Goal: Task Accomplishment & Management: Manage account settings

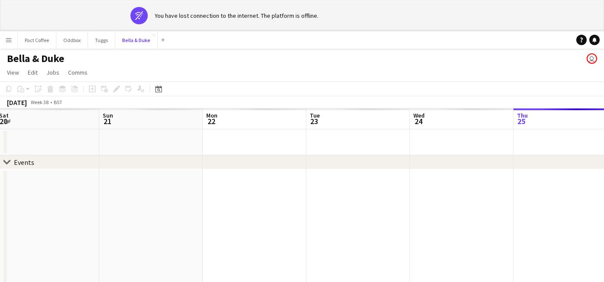
scroll to position [0, 203]
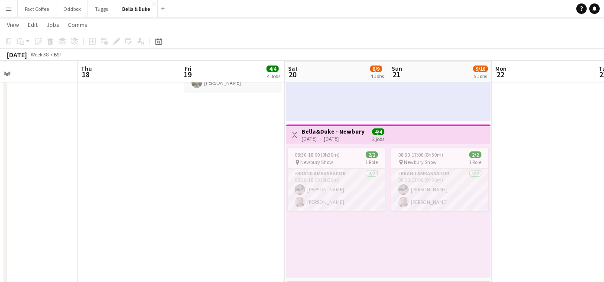
scroll to position [395, 0]
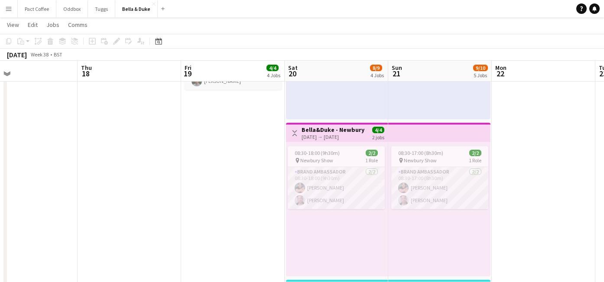
click at [338, 136] on div "[DATE] → [DATE]" at bounding box center [334, 136] width 65 height 7
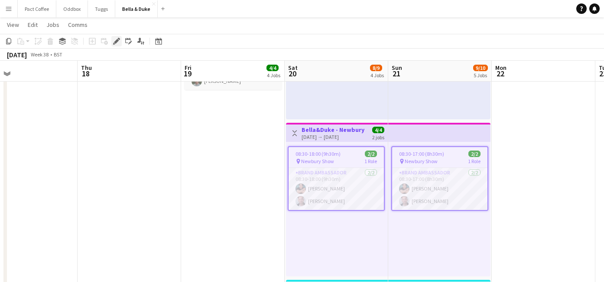
click at [113, 41] on icon "Edit" at bounding box center [116, 41] width 7 height 7
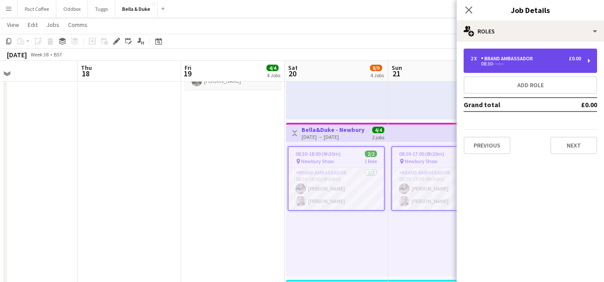
click at [514, 65] on div "08:30- --:--" at bounding box center [526, 64] width 111 height 4
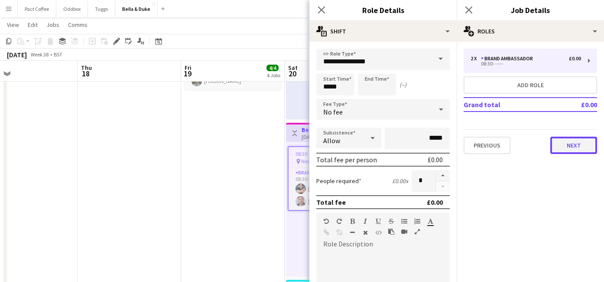
click at [572, 150] on button "Next" at bounding box center [573, 145] width 47 height 17
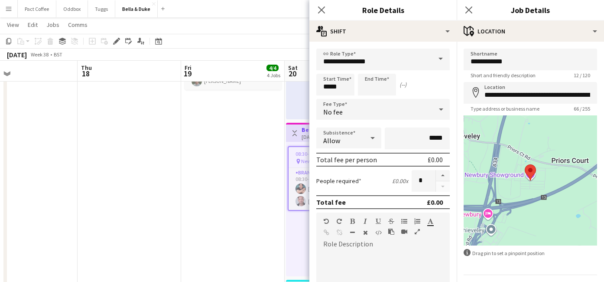
scroll to position [24, 0]
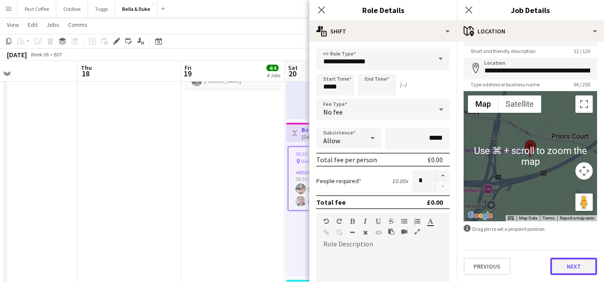
click at [570, 260] on button "Next" at bounding box center [573, 265] width 47 height 17
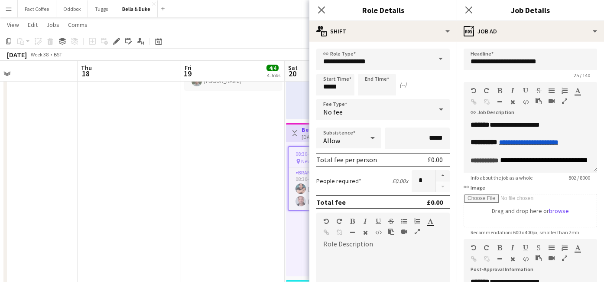
click at [570, 257] on div at bounding box center [555, 259] width 39 height 10
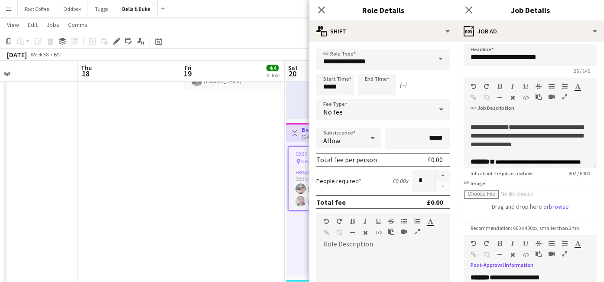
scroll to position [54, 0]
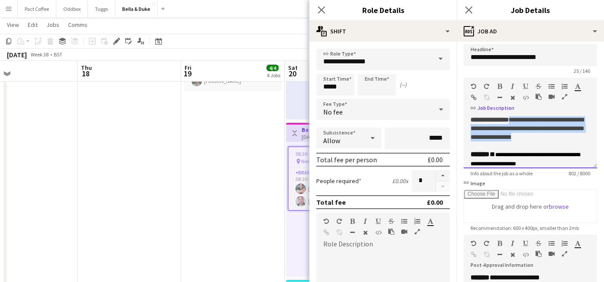
drag, startPoint x: 546, startPoint y: 156, endPoint x: 522, endPoint y: 127, distance: 37.9
click at [522, 127] on div "**********" at bounding box center [531, 128] width 120 height 26
copy font "**********"
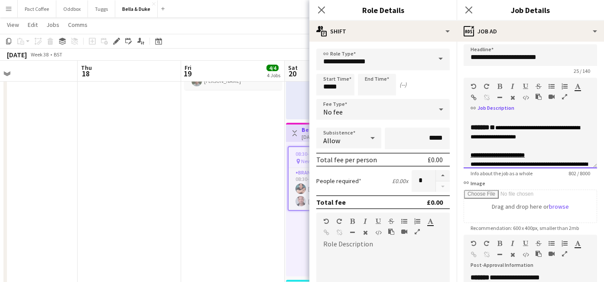
scroll to position [83, 0]
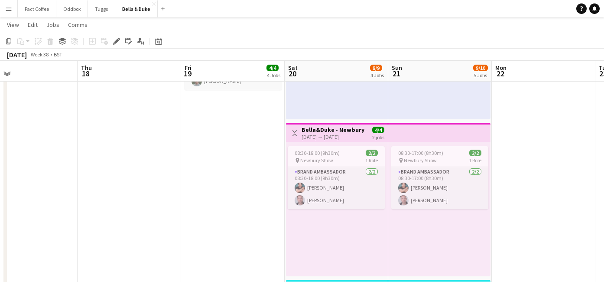
click at [9, 11] on app-icon "Menu" at bounding box center [8, 8] width 7 height 7
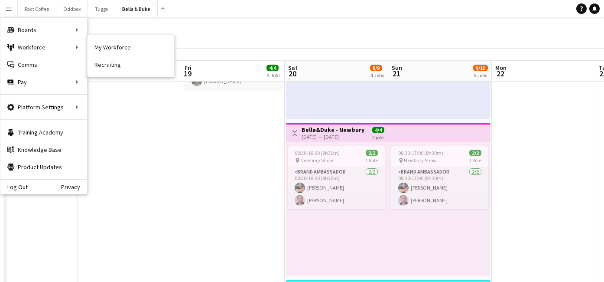
click at [122, 74] on nav "My Workforce Recruiting" at bounding box center [131, 56] width 87 height 42
click at [119, 64] on link "Recruiting" at bounding box center [131, 64] width 87 height 17
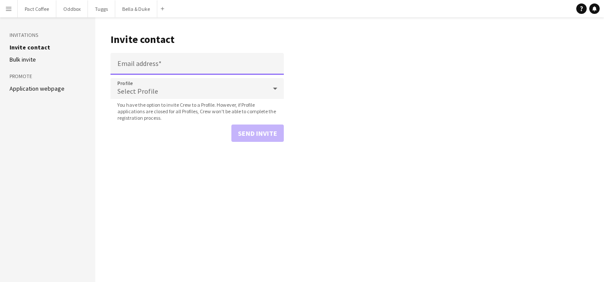
click at [142, 67] on input "Email address" at bounding box center [197, 64] width 173 height 22
paste input "**********"
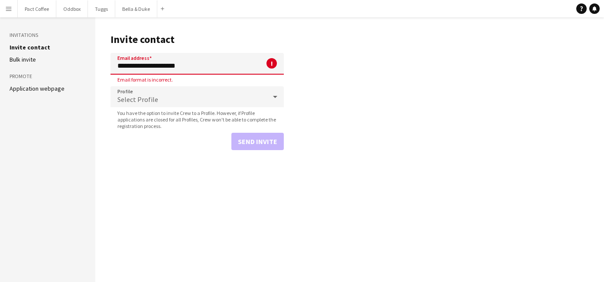
click at [141, 94] on div "Select Profile" at bounding box center [189, 96] width 156 height 21
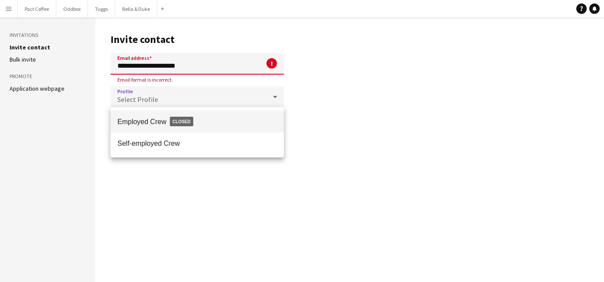
click at [196, 66] on div at bounding box center [302, 141] width 604 height 282
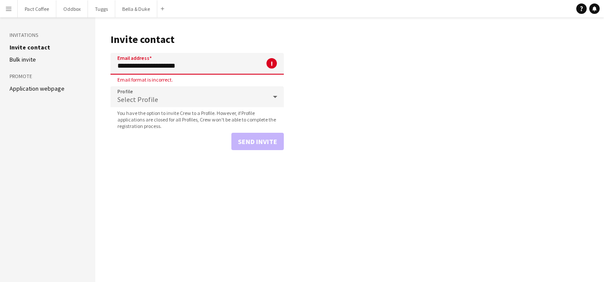
click at [196, 66] on input "**********" at bounding box center [197, 64] width 173 height 22
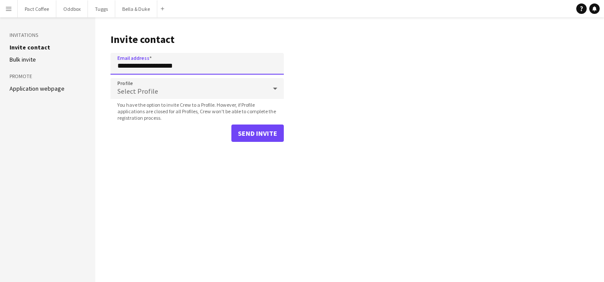
type input "**********"
click at [190, 106] on span "You have the option to invite Crew to a Profile. However, if Profile applicatio…" at bounding box center [197, 111] width 173 height 20
click at [189, 93] on div "Select Profile" at bounding box center [189, 88] width 156 height 21
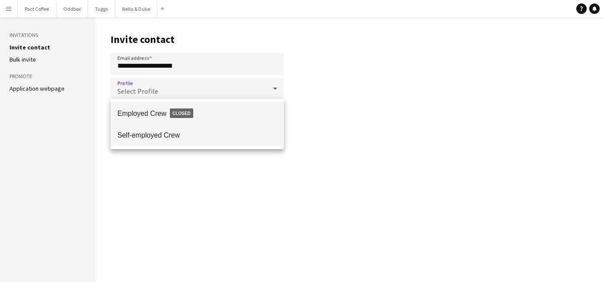
click at [166, 138] on span "Self-employed Crew" at bounding box center [196, 135] width 159 height 8
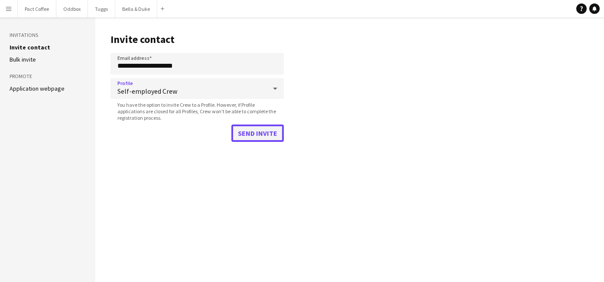
click at [257, 138] on button "Send invite" at bounding box center [257, 132] width 52 height 17
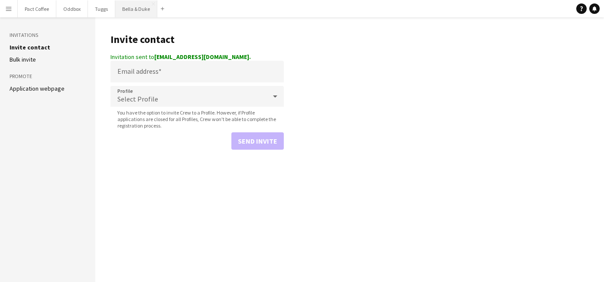
click at [128, 11] on button "Bella & Duke Close" at bounding box center [136, 8] width 42 height 17
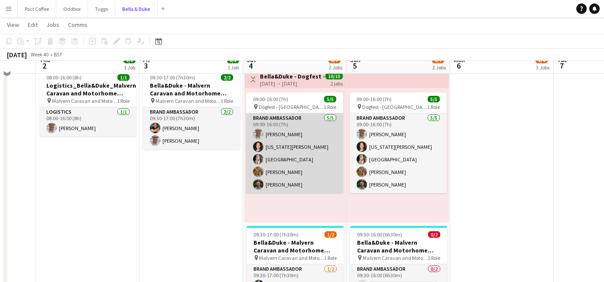
scroll to position [64, 0]
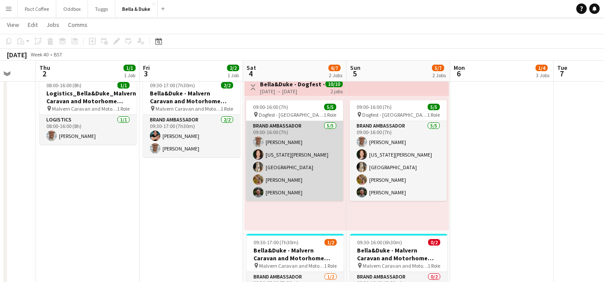
click at [292, 140] on app-card-role "Brand Ambassador [DATE] 09:00-16:00 (7h) [PERSON_NAME] [US_STATE][PERSON_NAME] …" at bounding box center [294, 161] width 97 height 80
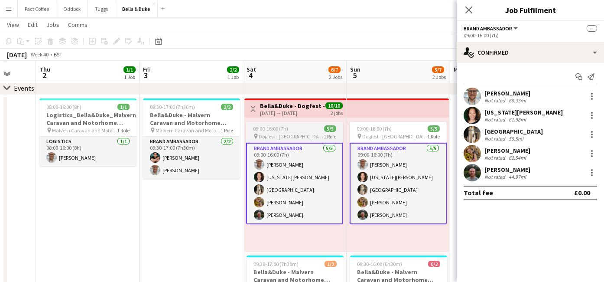
scroll to position [42, 0]
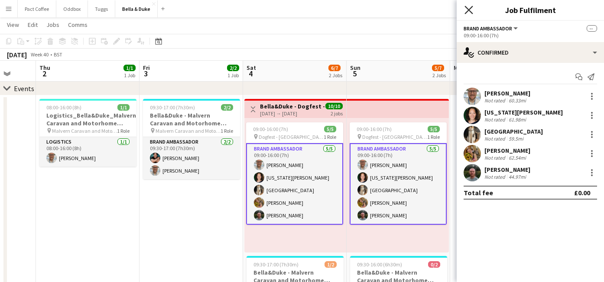
click at [469, 7] on icon "Close pop-in" at bounding box center [469, 10] width 8 height 8
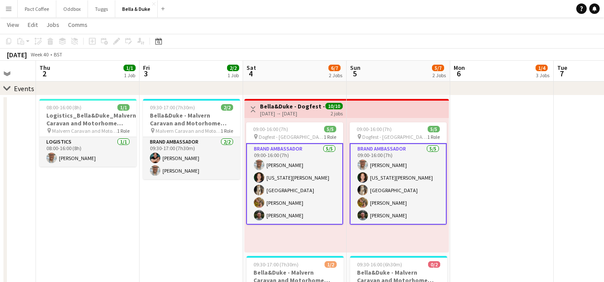
click at [287, 109] on h3 "Bella&Duke - Dogfest - [GEOGRAPHIC_DATA] (Team 1)" at bounding box center [292, 106] width 65 height 8
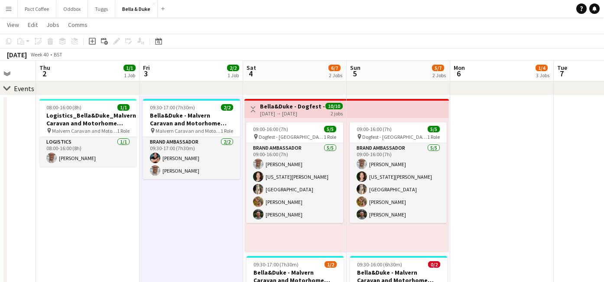
click at [286, 105] on h3 "Bella&Duke - Dogfest - [GEOGRAPHIC_DATA] (Team 1)" at bounding box center [292, 106] width 65 height 8
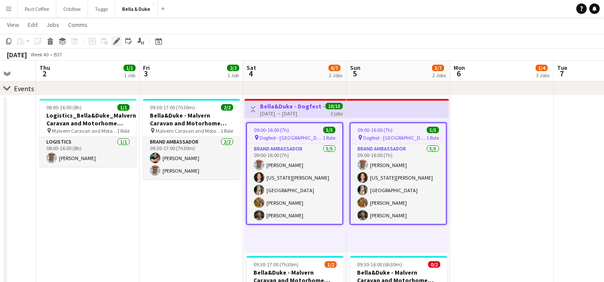
click at [113, 42] on icon "Edit" at bounding box center [116, 41] width 7 height 7
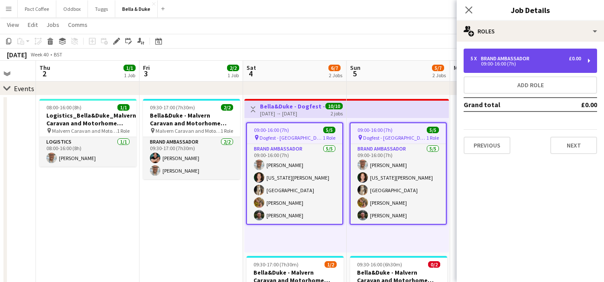
click at [511, 58] on div "Brand Ambassador" at bounding box center [507, 58] width 52 height 6
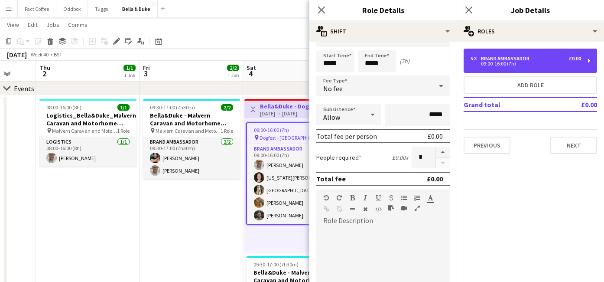
scroll to position [0, 0]
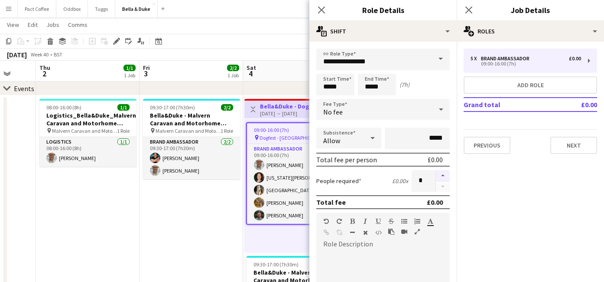
click at [442, 174] on button "button" at bounding box center [443, 175] width 14 height 11
type input "*"
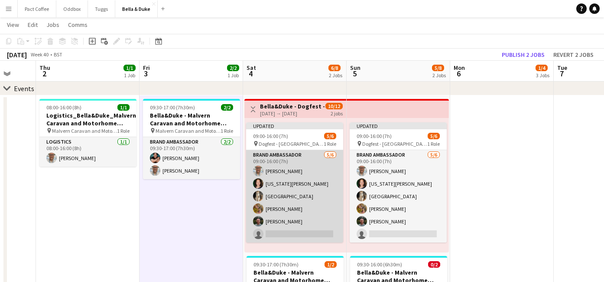
click at [281, 238] on app-card-role "Brand Ambassador [DATE] 09:00-16:00 (7h) [PERSON_NAME] [US_STATE][PERSON_NAME] …" at bounding box center [294, 196] width 97 height 92
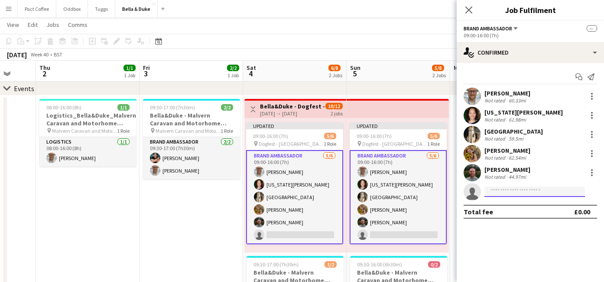
click at [503, 195] on input at bounding box center [535, 191] width 101 height 10
type input "*"
paste input "**********"
type input "**********"
click at [538, 192] on input "**********" at bounding box center [535, 191] width 101 height 10
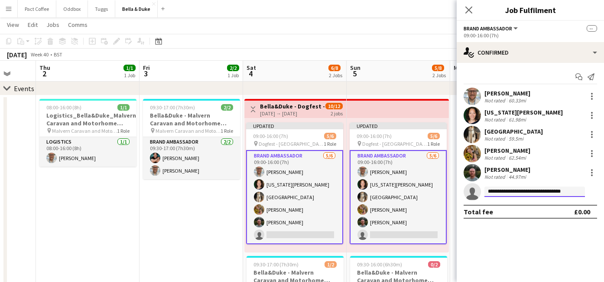
click at [538, 192] on input "**********" at bounding box center [535, 191] width 101 height 10
type input "*"
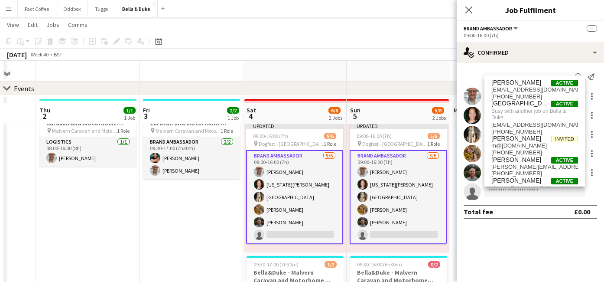
scroll to position [659, 0]
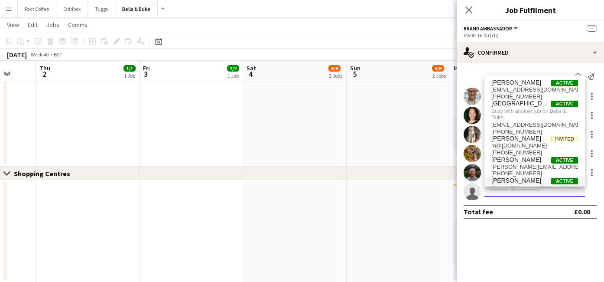
paste input "**********"
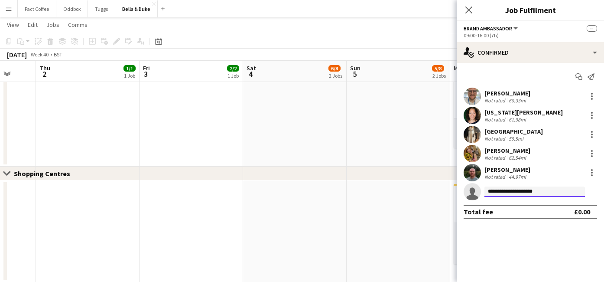
type input "**********"
click at [528, 236] on mat-expansion-panel "**********" at bounding box center [530, 172] width 147 height 219
click at [509, 188] on input "**********" at bounding box center [535, 191] width 101 height 10
click at [550, 195] on input "**********" at bounding box center [535, 191] width 101 height 10
click at [3, 12] on button "Menu" at bounding box center [8, 8] width 17 height 17
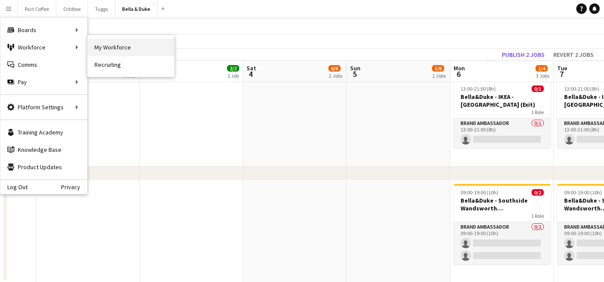
click at [94, 48] on link "My Workforce" at bounding box center [131, 47] width 87 height 17
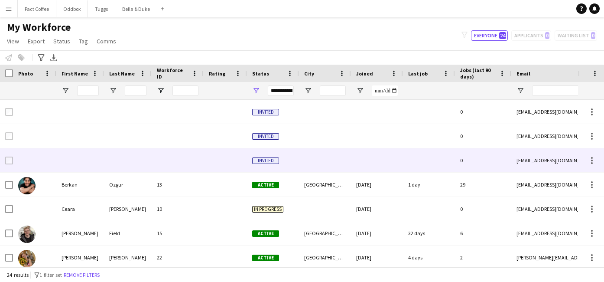
click at [143, 155] on div at bounding box center [128, 160] width 48 height 24
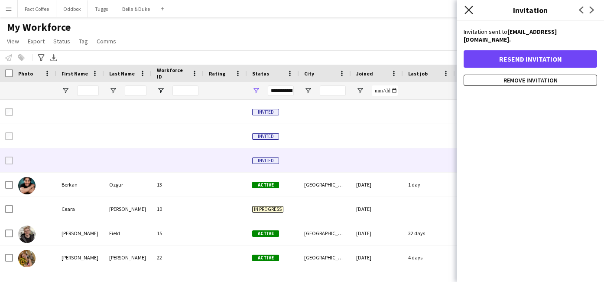
click at [469, 12] on icon "Close pop-in" at bounding box center [469, 10] width 8 height 8
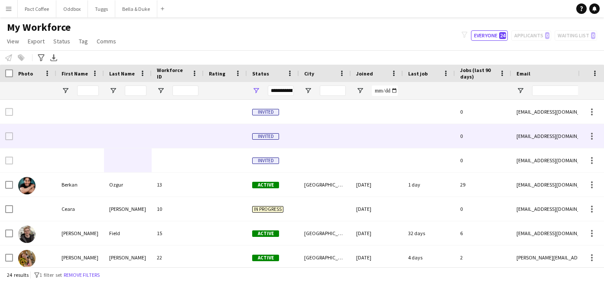
click at [329, 133] on div at bounding box center [325, 136] width 52 height 24
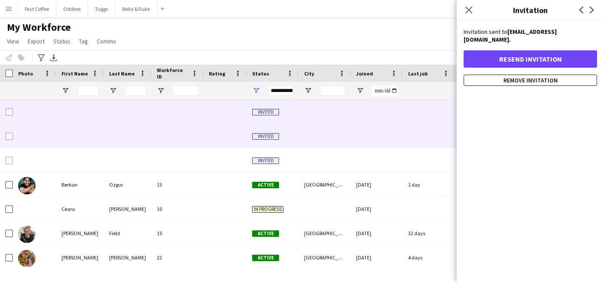
click at [320, 119] on div at bounding box center [325, 112] width 52 height 24
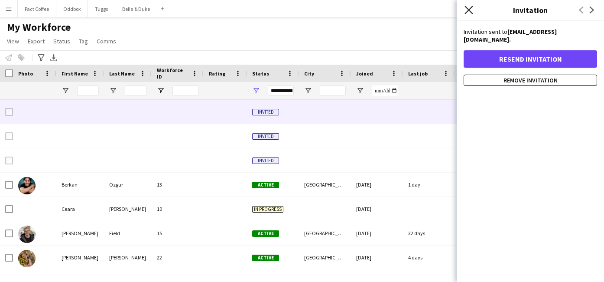
click at [471, 8] on icon at bounding box center [469, 10] width 8 height 8
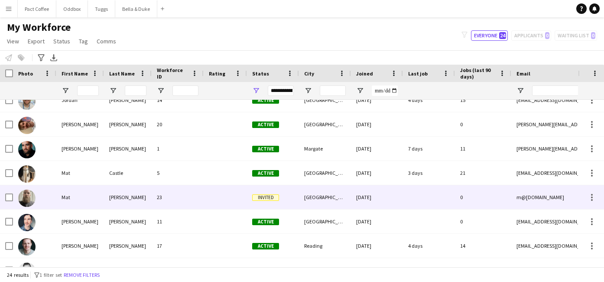
scroll to position [39, 0]
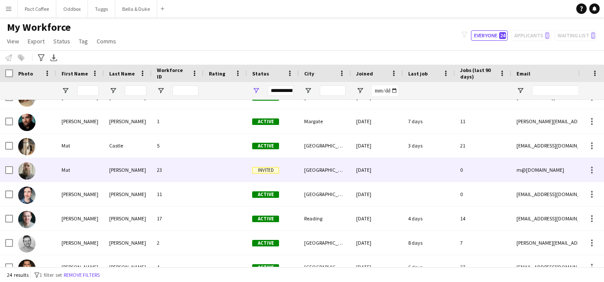
click at [84, 169] on div "Mat" at bounding box center [80, 170] width 48 height 24
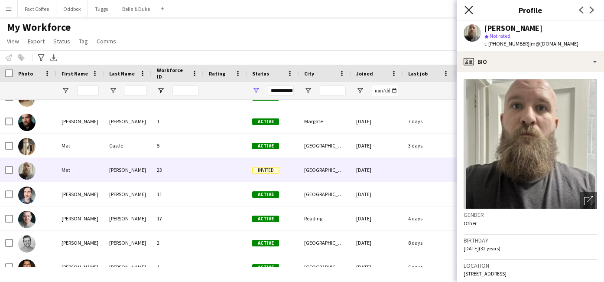
click at [466, 7] on icon "Close pop-in" at bounding box center [469, 10] width 8 height 8
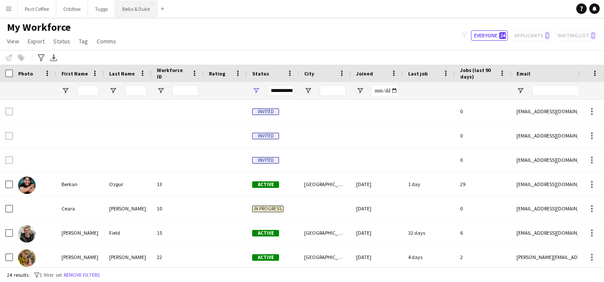
click at [132, 7] on button "Bella & Duke Close" at bounding box center [136, 8] width 42 height 17
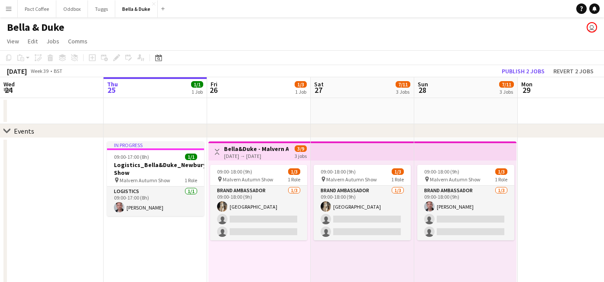
click at [6, 9] on app-icon "Menu" at bounding box center [8, 8] width 7 height 7
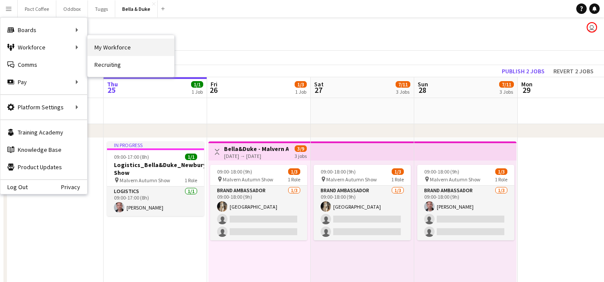
click at [116, 48] on link "My Workforce" at bounding box center [131, 47] width 87 height 17
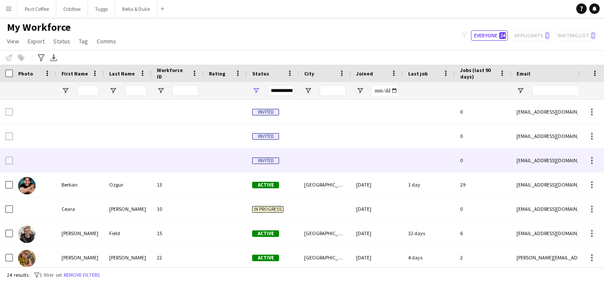
click at [540, 161] on div "[EMAIL_ADDRESS][DOMAIN_NAME]" at bounding box center [597, 160] width 173 height 24
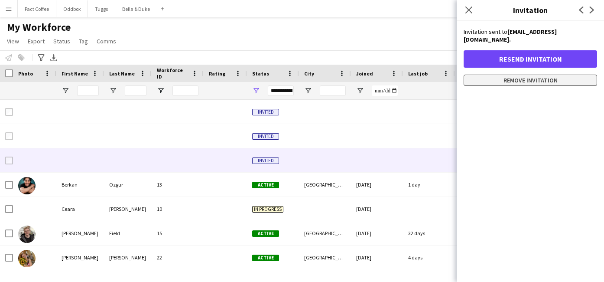
click at [524, 75] on button "Remove invitation" at bounding box center [530, 80] width 133 height 11
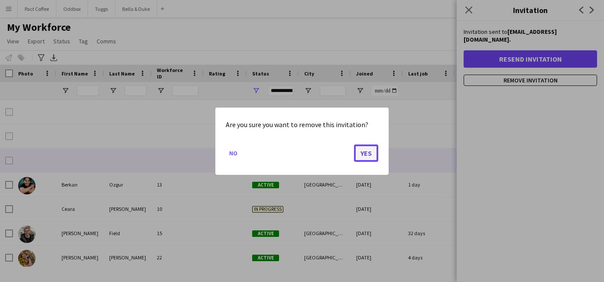
click at [371, 161] on button "Yes" at bounding box center [366, 152] width 24 height 17
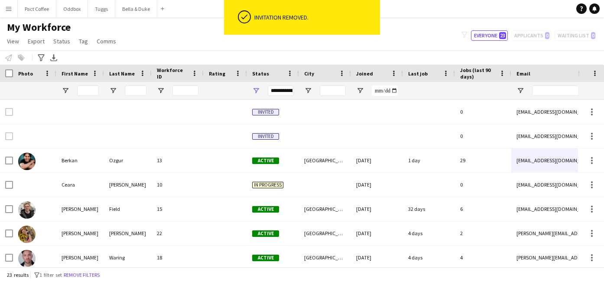
click at [9, 10] on app-icon "Menu" at bounding box center [8, 8] width 7 height 7
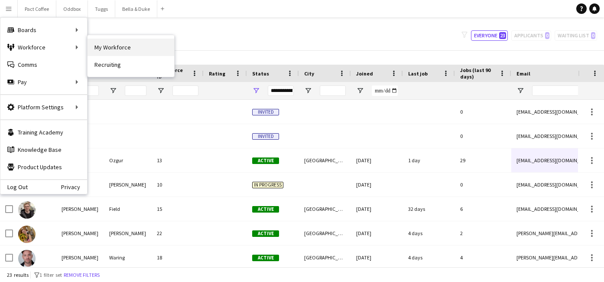
click at [94, 46] on link "My Workforce" at bounding box center [131, 47] width 87 height 17
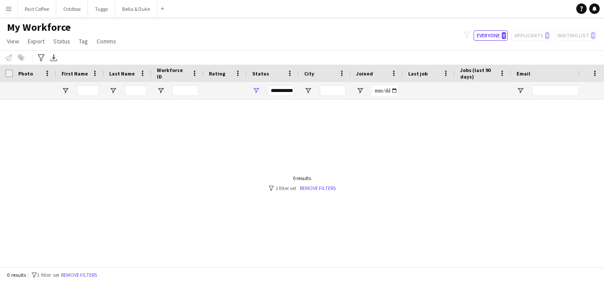
click at [9, 10] on app-icon "Menu" at bounding box center [8, 8] width 7 height 7
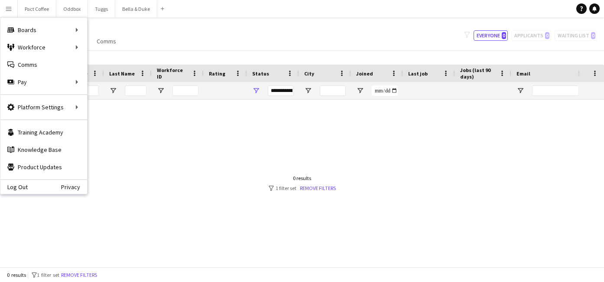
click at [123, 66] on div "Last Name" at bounding box center [127, 73] width 37 height 17
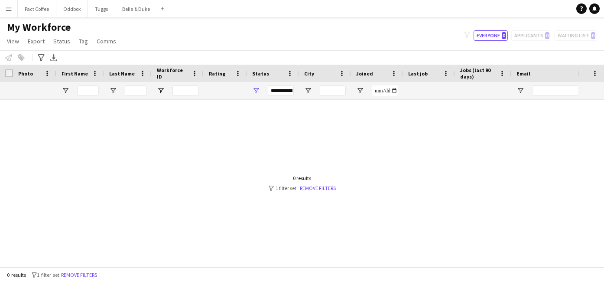
click at [3, 2] on button "Menu" at bounding box center [8, 8] width 17 height 17
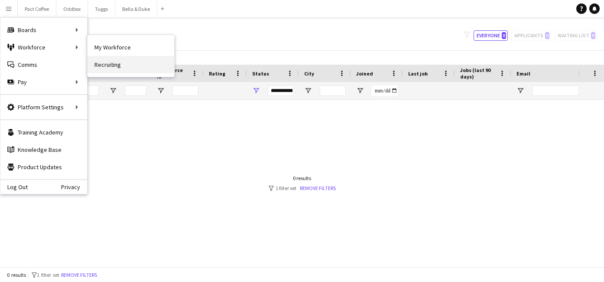
click at [102, 67] on link "Recruiting" at bounding box center [131, 64] width 87 height 17
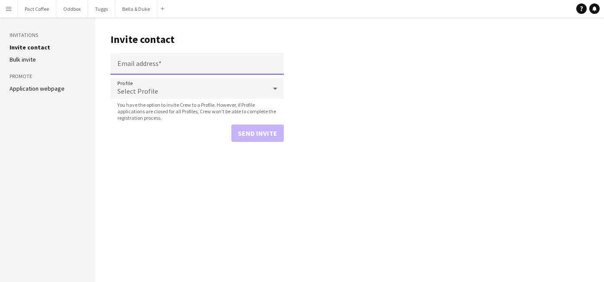
click at [139, 60] on input "Email address" at bounding box center [197, 64] width 173 height 22
paste input "**********"
type input "**********"
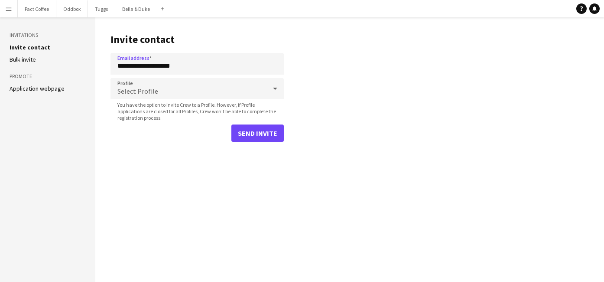
click at [159, 97] on div "Select Profile" at bounding box center [189, 88] width 156 height 21
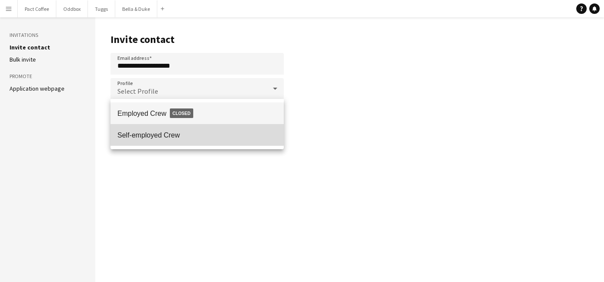
click at [165, 135] on span "Self-employed Crew" at bounding box center [196, 135] width 159 height 8
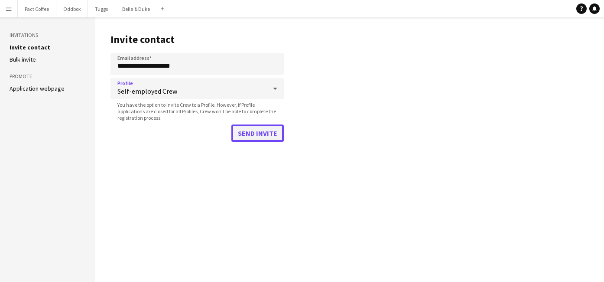
click at [255, 135] on button "Send invite" at bounding box center [257, 132] width 52 height 17
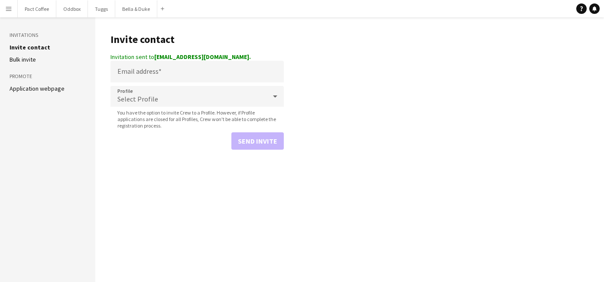
click at [8, 10] on app-icon "Menu" at bounding box center [8, 8] width 7 height 7
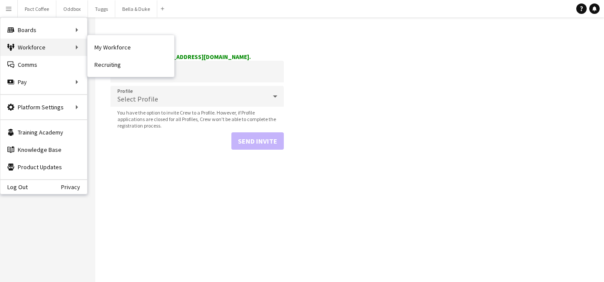
click at [65, 46] on div "Workforce Workforce" at bounding box center [43, 47] width 87 height 17
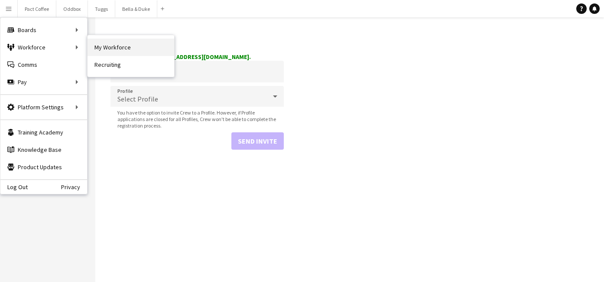
click at [114, 50] on link "My Workforce" at bounding box center [131, 47] width 87 height 17
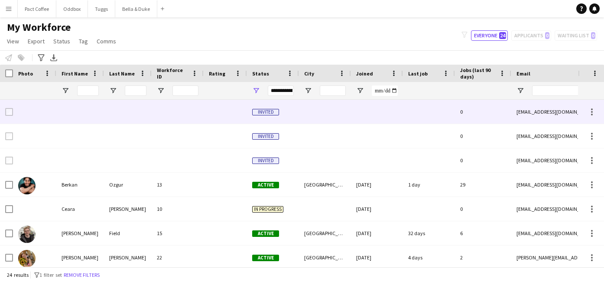
click at [419, 137] on div at bounding box center [429, 136] width 52 height 24
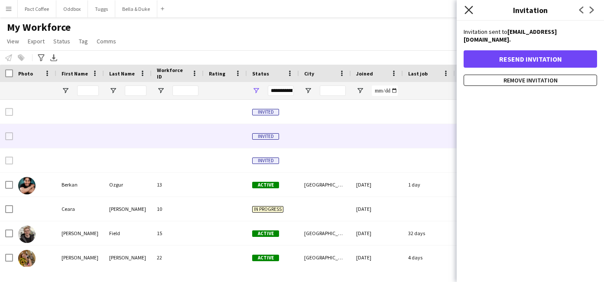
click at [469, 10] on icon at bounding box center [469, 10] width 8 height 8
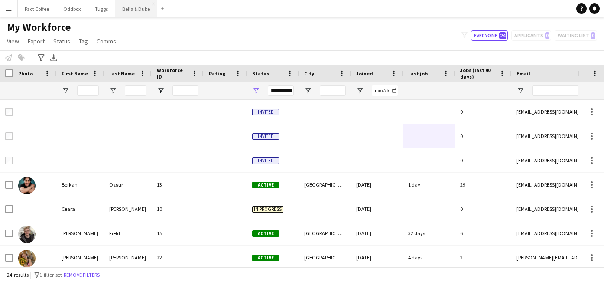
click at [118, 8] on button "Bella & Duke Close" at bounding box center [136, 8] width 42 height 17
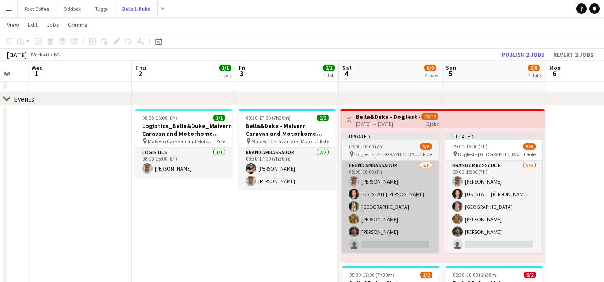
scroll to position [0, 177]
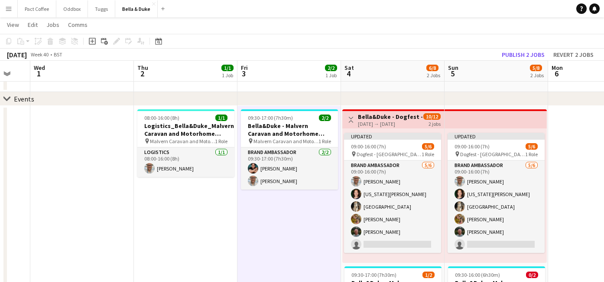
click at [5, 7] on app-icon "Menu" at bounding box center [8, 8] width 7 height 7
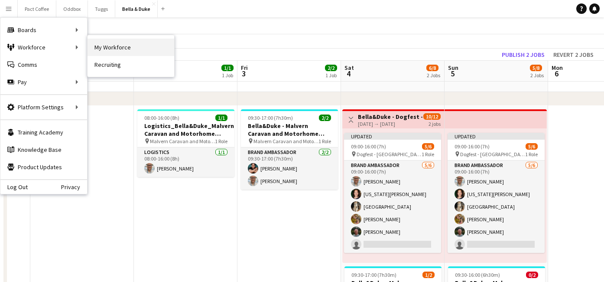
click at [107, 46] on link "My Workforce" at bounding box center [131, 47] width 87 height 17
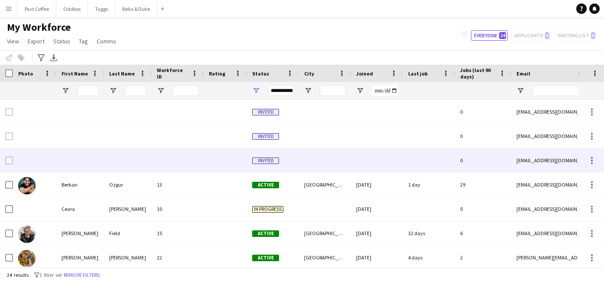
click at [532, 162] on div "[EMAIL_ADDRESS][DOMAIN_NAME]" at bounding box center [597, 160] width 173 height 24
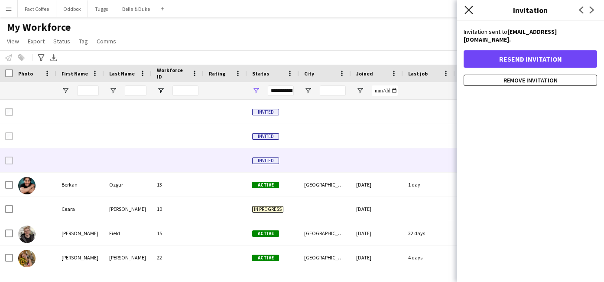
click at [470, 10] on icon at bounding box center [469, 10] width 8 height 8
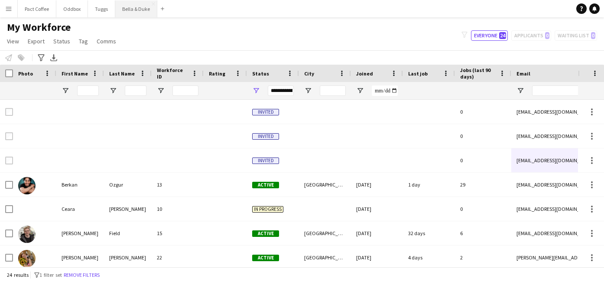
click at [130, 7] on button "Bella & Duke Close" at bounding box center [136, 8] width 42 height 17
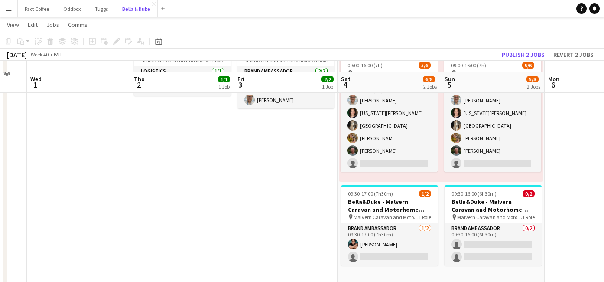
scroll to position [124, 0]
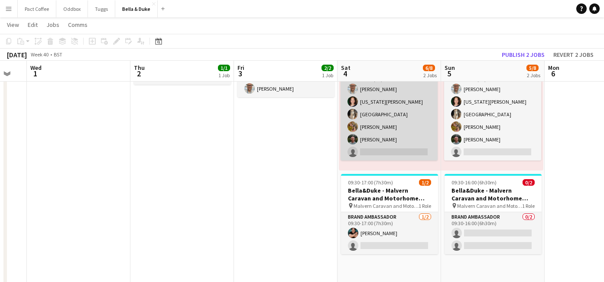
click at [387, 158] on app-card-role "Brand Ambassador [DATE] 09:00-16:00 (7h) [PERSON_NAME] [US_STATE][PERSON_NAME] …" at bounding box center [389, 114] width 97 height 92
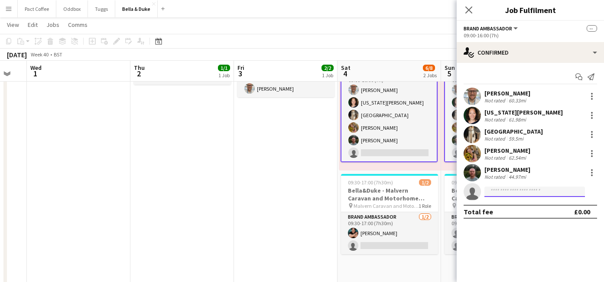
click at [503, 186] on input at bounding box center [535, 191] width 101 height 10
type input "*"
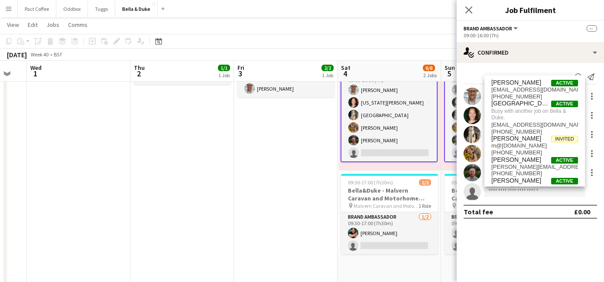
click at [327, 175] on app-date-cell "09:30-17:00 (7h30m) 2/2 [PERSON_NAME] - Malvern Caravan and Motorhome Show pin …" at bounding box center [286, 250] width 104 height 474
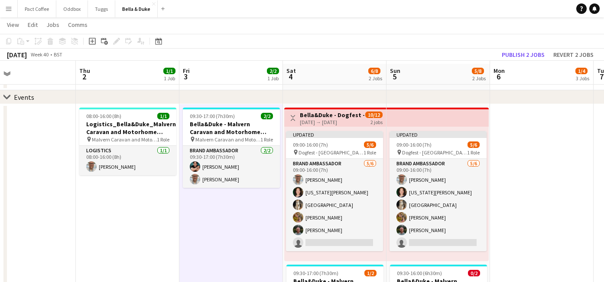
scroll to position [31, 0]
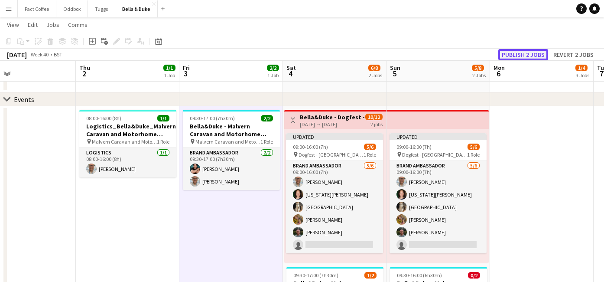
click at [537, 52] on button "Publish 2 jobs" at bounding box center [523, 54] width 50 height 11
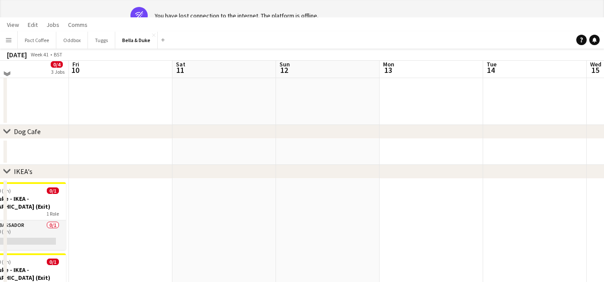
scroll to position [0, 0]
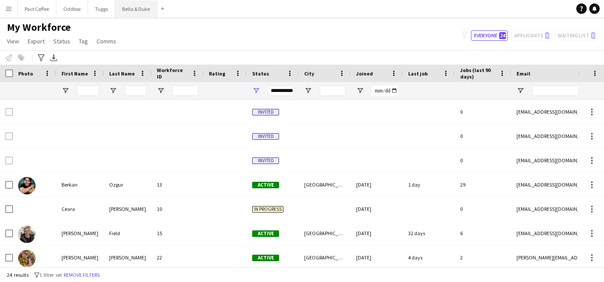
click at [125, 8] on button "Bella & Duke Close" at bounding box center [136, 8] width 42 height 17
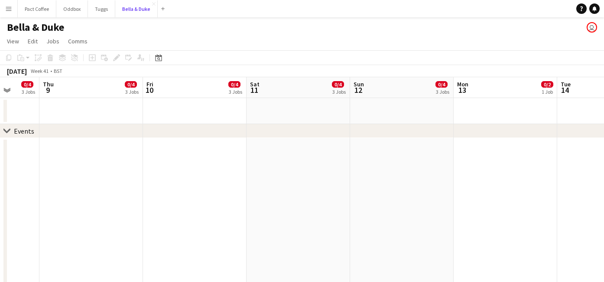
scroll to position [0, 267]
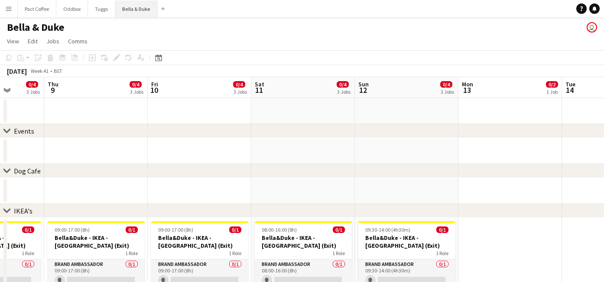
click at [135, 15] on button "Bella & Duke Close" at bounding box center [136, 8] width 42 height 17
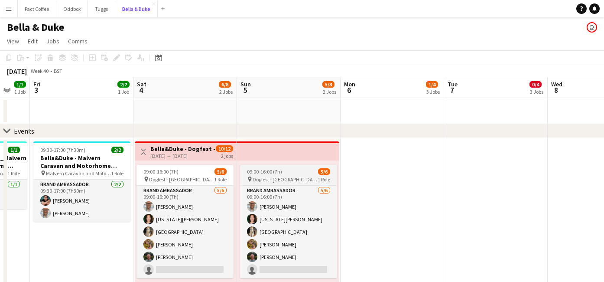
scroll to position [0, 273]
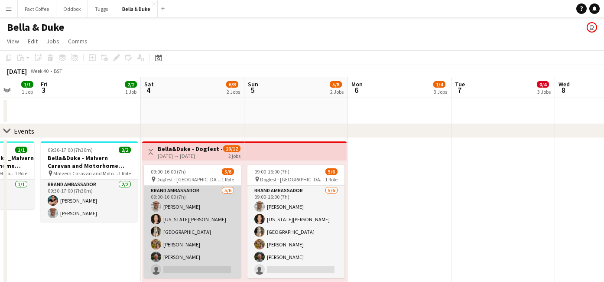
click at [207, 266] on app-card-role "Brand Ambassador [DATE] 09:00-16:00 (7h) [PERSON_NAME] [US_STATE][PERSON_NAME] …" at bounding box center [192, 232] width 97 height 92
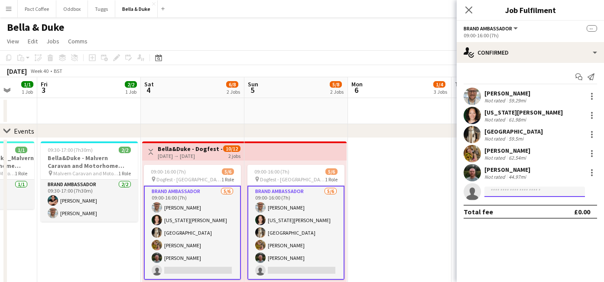
click at [488, 193] on input at bounding box center [535, 191] width 101 height 10
type input "*"
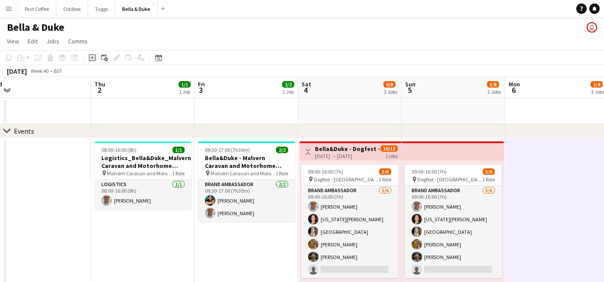
scroll to position [0, 221]
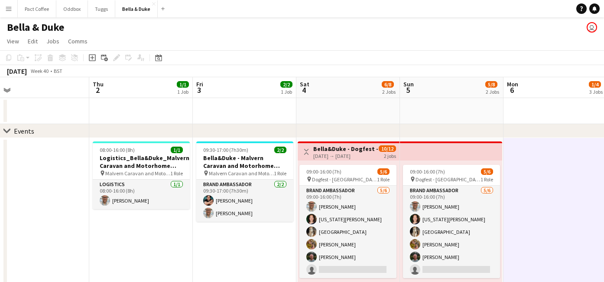
click at [329, 150] on h3 "Bella&Duke - Dogfest - [GEOGRAPHIC_DATA] (Team 1)" at bounding box center [345, 149] width 65 height 8
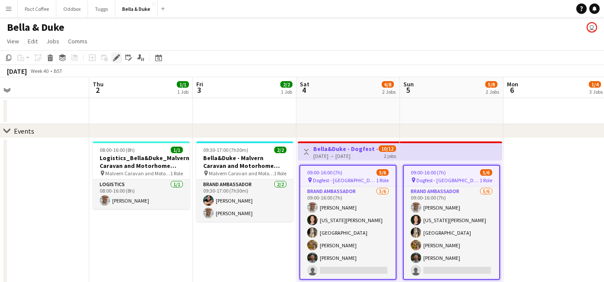
click at [117, 57] on icon at bounding box center [116, 57] width 5 height 5
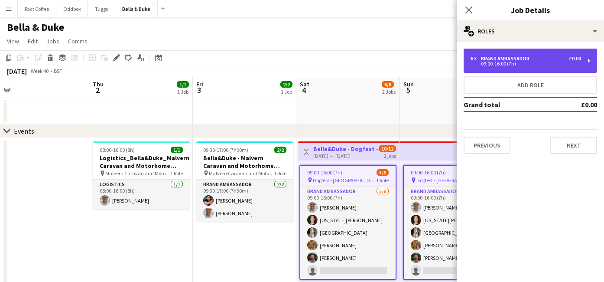
click at [541, 56] on div "6 x Brand Ambassador £0.00" at bounding box center [526, 58] width 111 height 6
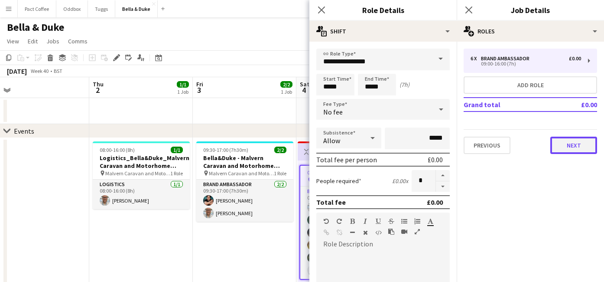
click at [570, 143] on button "Next" at bounding box center [573, 145] width 47 height 17
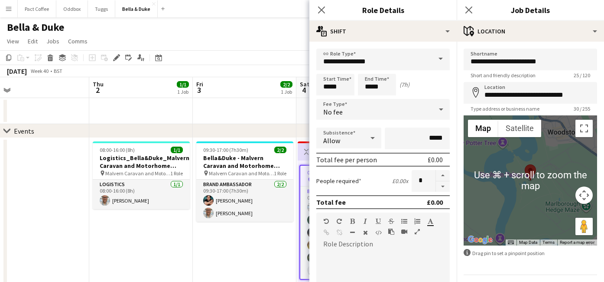
scroll to position [24, 0]
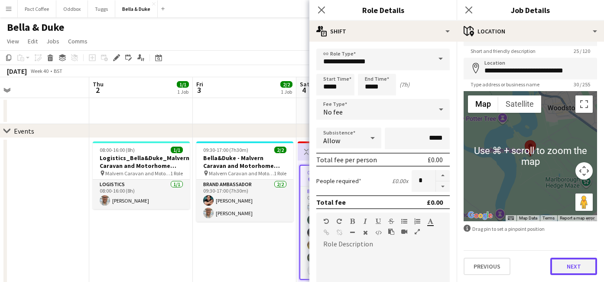
click at [571, 272] on button "Next" at bounding box center [573, 265] width 47 height 17
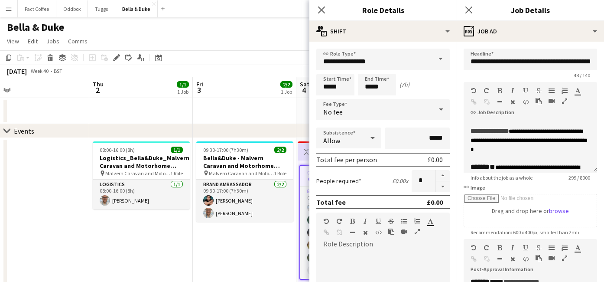
scroll to position [52, 0]
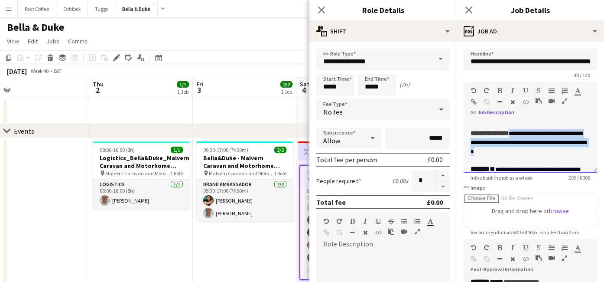
drag, startPoint x: 558, startPoint y: 152, endPoint x: 522, endPoint y: 136, distance: 39.8
click at [522, 136] on div "**********" at bounding box center [531, 142] width 120 height 27
paste div
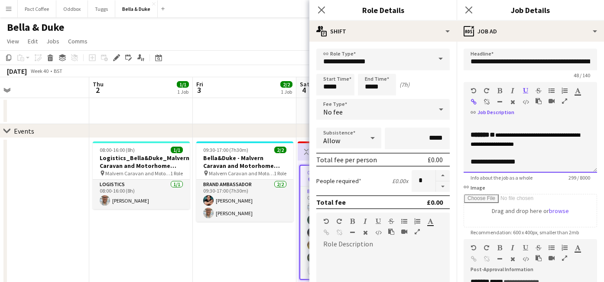
scroll to position [88, 0]
drag, startPoint x: 570, startPoint y: 143, endPoint x: 498, endPoint y: 136, distance: 71.8
click at [498, 136] on div "**********" at bounding box center [531, 139] width 120 height 18
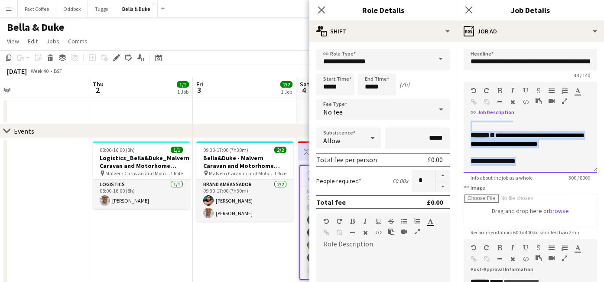
scroll to position [0, 0]
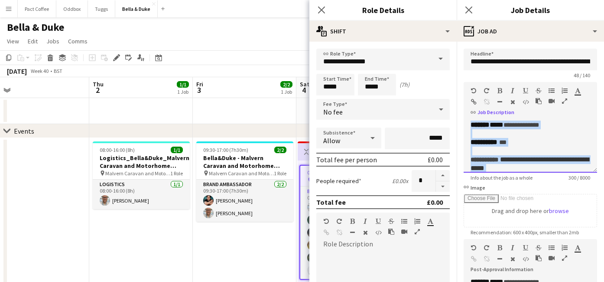
drag, startPoint x: 542, startPoint y: 163, endPoint x: 437, endPoint y: 61, distance: 146.2
copy div "**********"
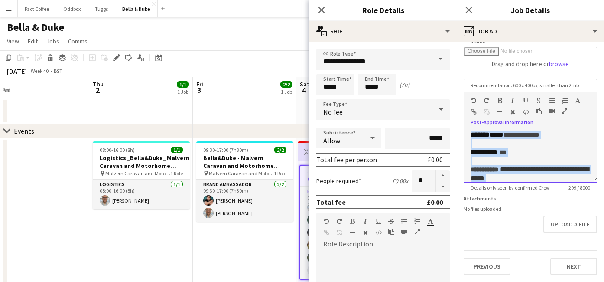
drag, startPoint x: 534, startPoint y: 167, endPoint x: 437, endPoint y: 72, distance: 135.5
paste div
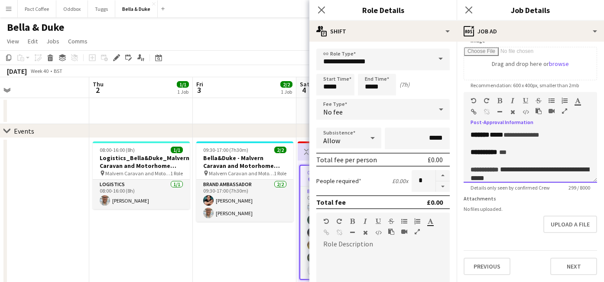
scroll to position [81, 0]
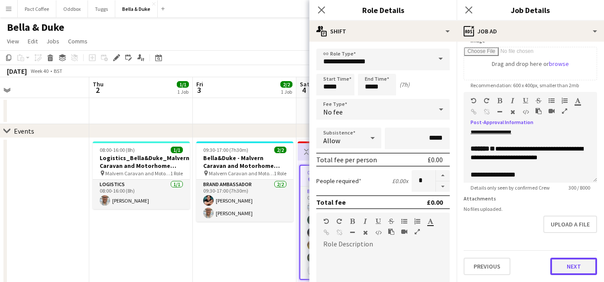
click at [570, 268] on button "Next" at bounding box center [573, 265] width 47 height 17
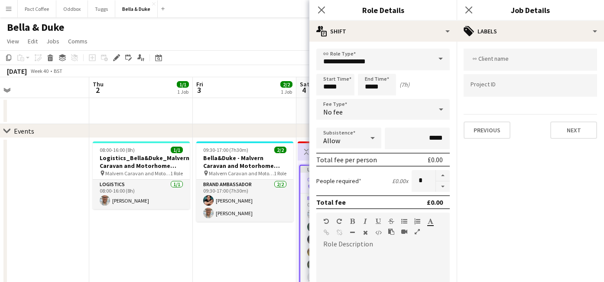
scroll to position [0, 0]
click at [572, 129] on button "Next" at bounding box center [573, 129] width 47 height 17
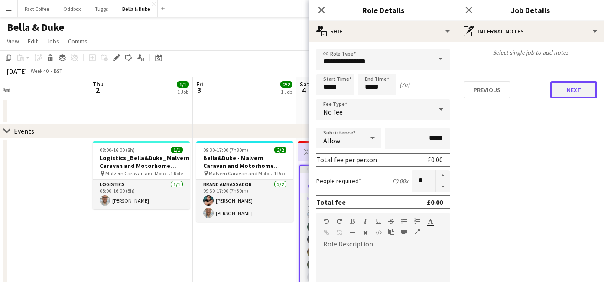
click at [573, 87] on button "Next" at bounding box center [573, 89] width 47 height 17
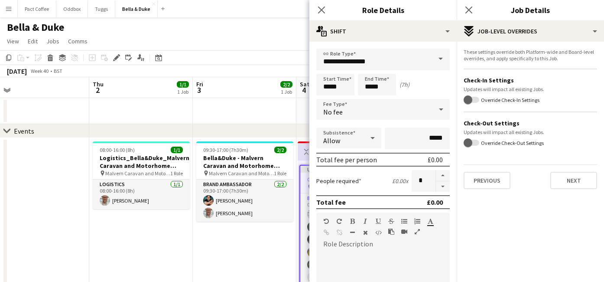
click at [563, 194] on div "These settings override both Platform-wide and Board-level overrides, and apply…" at bounding box center [530, 119] width 147 height 154
click at [563, 182] on button "Next" at bounding box center [573, 180] width 47 height 17
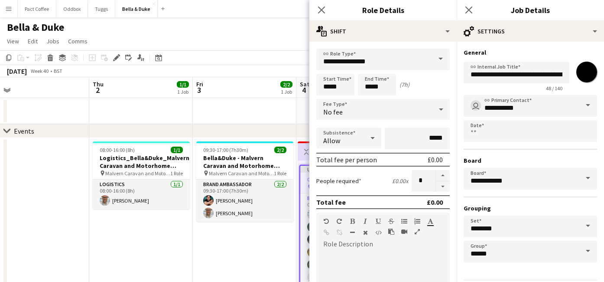
click at [475, 12] on div "Close pop-in" at bounding box center [469, 10] width 24 height 20
click at [472, 10] on icon "Close pop-in" at bounding box center [469, 10] width 8 height 8
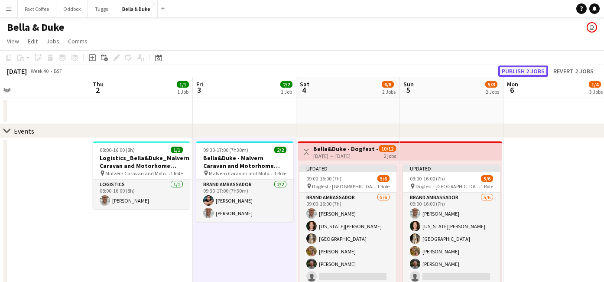
click at [540, 69] on button "Publish 2 jobs" at bounding box center [523, 70] width 50 height 11
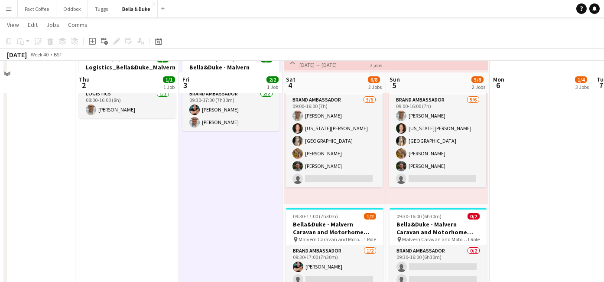
scroll to position [165, 0]
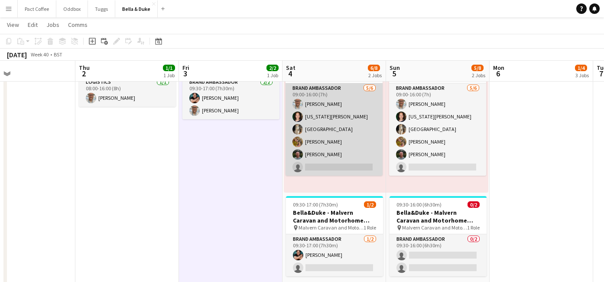
click at [332, 134] on app-card-role "Brand Ambassador [DATE] 09:00-16:00 (7h) [PERSON_NAME] [US_STATE][PERSON_NAME] …" at bounding box center [334, 129] width 97 height 92
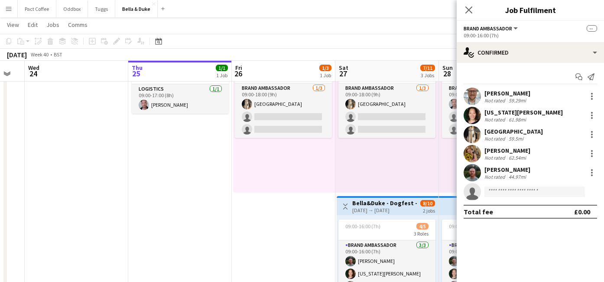
scroll to position [0, 224]
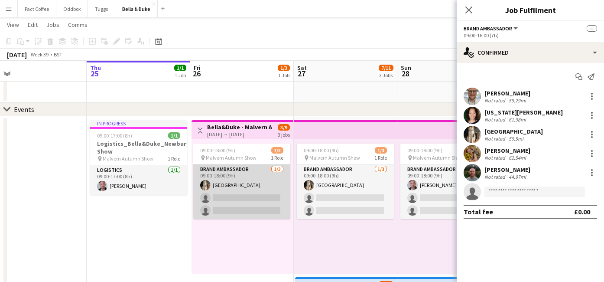
click at [248, 174] on app-card-role "Brand Ambassador [DATE] 09:00-18:00 (9h) [GEOGRAPHIC_DATA] single-neutral-actio…" at bounding box center [241, 191] width 97 height 55
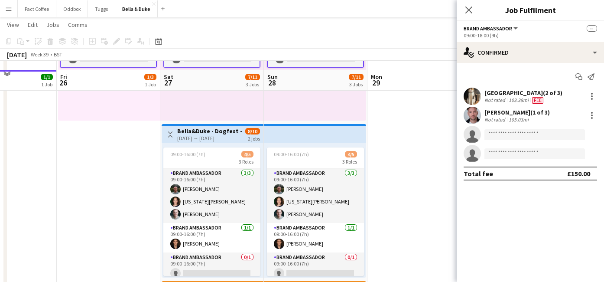
scroll to position [254, 0]
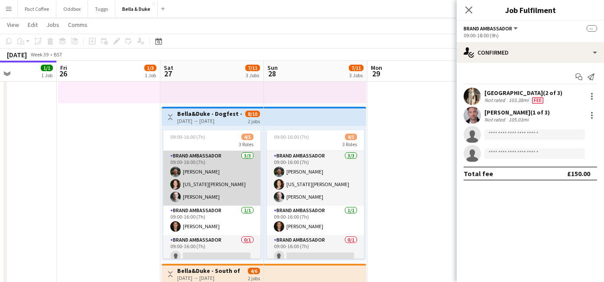
click at [243, 175] on app-card-role "Brand Ambassador [DATE] 09:00-16:00 (7h) [PERSON_NAME] [US_STATE][PERSON_NAME] …" at bounding box center [211, 178] width 97 height 55
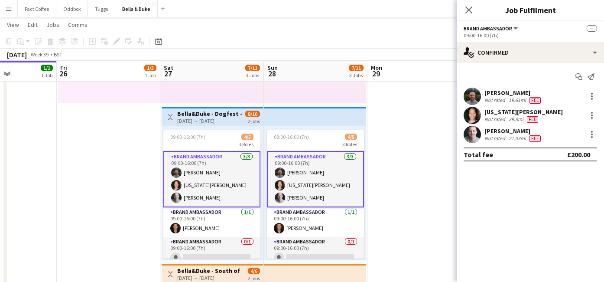
scroll to position [8, 0]
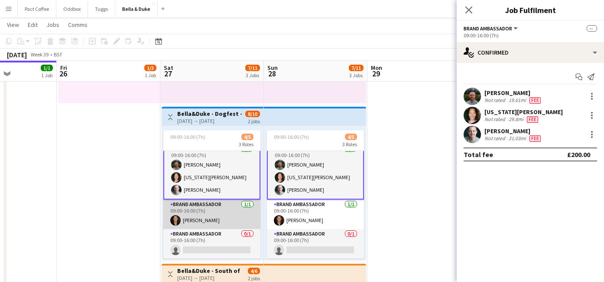
click at [210, 226] on app-card-role "Brand Ambassador [DATE] 09:00-16:00 (7h) [PERSON_NAME]" at bounding box center [211, 213] width 97 height 29
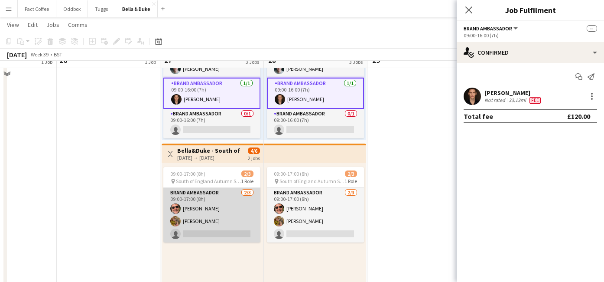
scroll to position [377, 0]
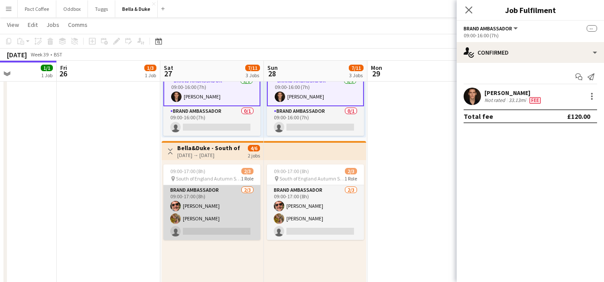
click at [215, 213] on app-card-role "Brand Ambassador [DATE] 09:00-17:00 (8h) [PERSON_NAME] [PERSON_NAME] single-neu…" at bounding box center [211, 212] width 97 height 55
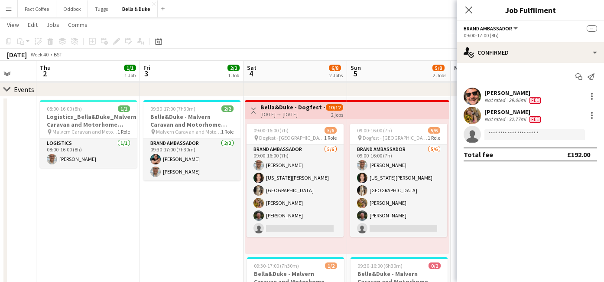
scroll to position [0, 273]
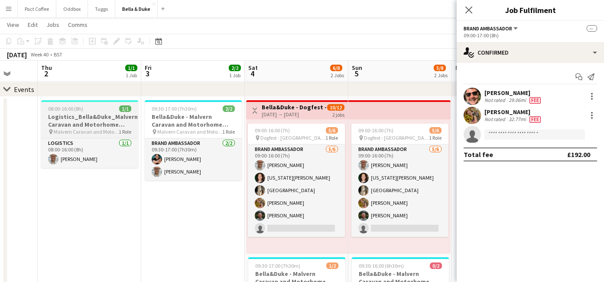
click at [103, 124] on h3 "Logistics_Bella&Duke_Malvern Caravan and Motorhome Show" at bounding box center [89, 121] width 97 height 16
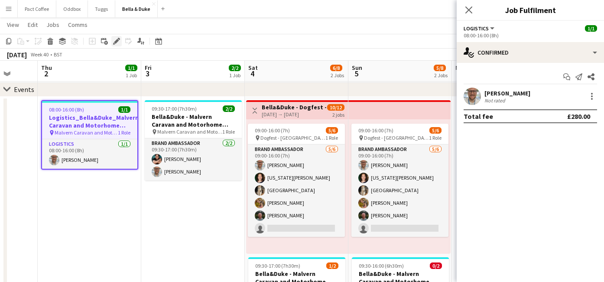
click at [119, 42] on icon "Edit" at bounding box center [116, 41] width 7 height 7
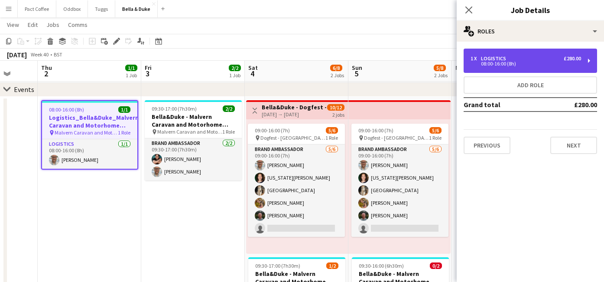
click at [526, 66] on div "1 x Logistics £280.00 08:00-16:00 (8h)" at bounding box center [530, 61] width 133 height 24
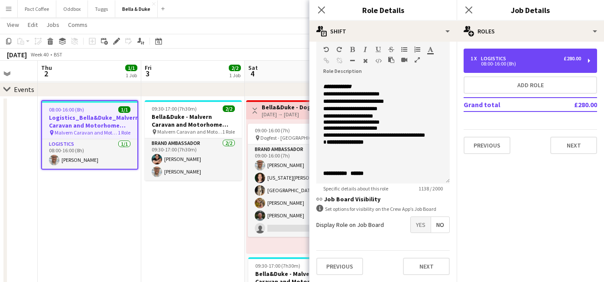
scroll to position [456, 0]
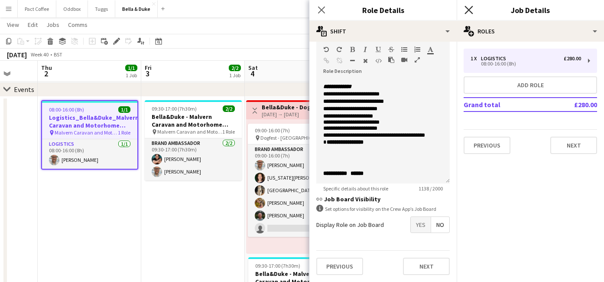
click at [471, 8] on icon "Close pop-in" at bounding box center [469, 10] width 8 height 8
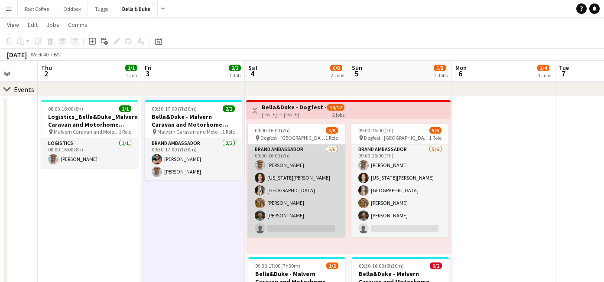
click at [280, 189] on app-card-role "Brand Ambassador [DATE] 09:00-16:00 (7h) [PERSON_NAME] [US_STATE][PERSON_NAME] …" at bounding box center [296, 190] width 97 height 92
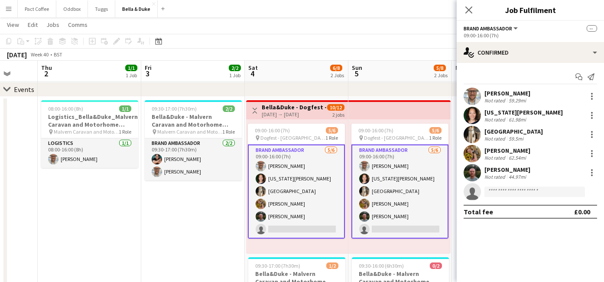
click at [516, 117] on div "61.98mi" at bounding box center [517, 119] width 21 height 7
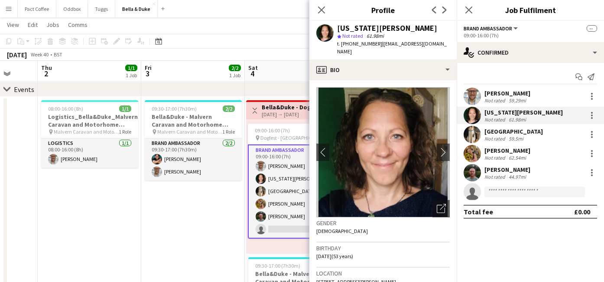
click at [387, 278] on span "[STREET_ADDRESS][PERSON_NAME]" at bounding box center [356, 281] width 80 height 7
copy span "[STREET_ADDRESS][PERSON_NAME]"
click at [592, 114] on div at bounding box center [592, 115] width 10 height 10
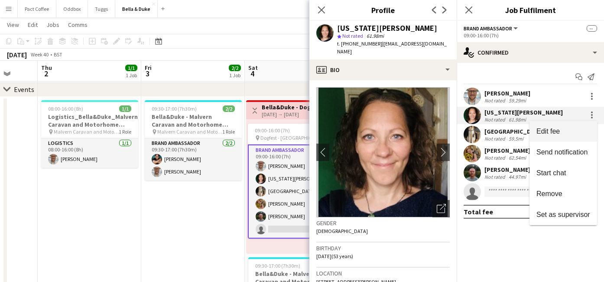
click at [570, 127] on span "Edit fee" at bounding box center [564, 131] width 54 height 8
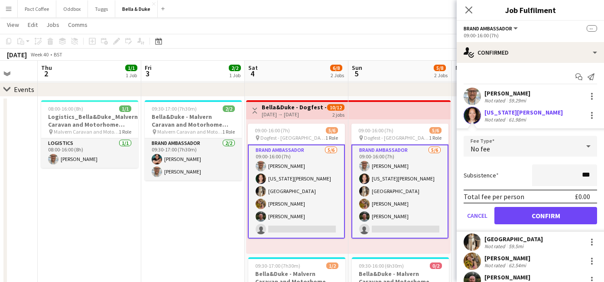
type input "**"
type input "***"
click at [569, 214] on button "Confirm" at bounding box center [546, 215] width 103 height 17
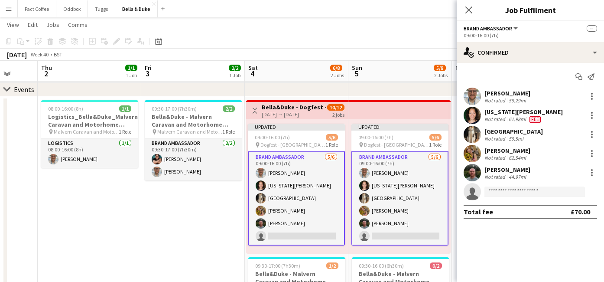
click at [291, 208] on app-card-role "Brand Ambassador [DATE] 09:00-16:00 (7h) [PERSON_NAME] [US_STATE][PERSON_NAME] …" at bounding box center [296, 198] width 97 height 94
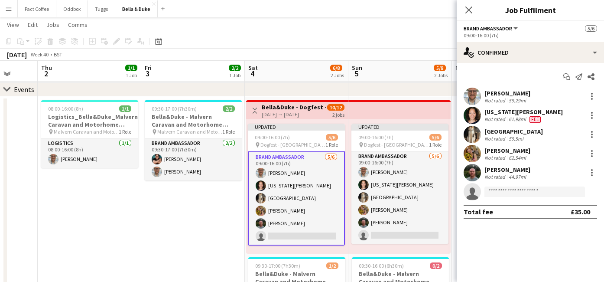
click at [291, 197] on app-card-role "Brand Ambassador [DATE] 09:00-16:00 (7h) [PERSON_NAME] [US_STATE][PERSON_NAME] …" at bounding box center [296, 198] width 97 height 94
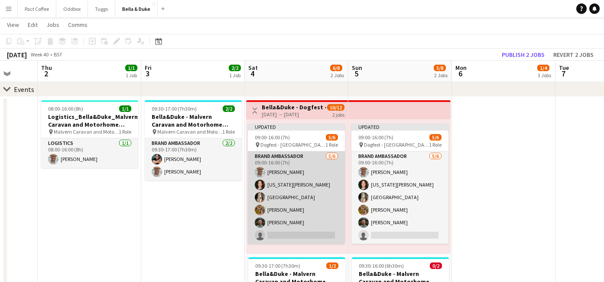
click at [312, 182] on app-card-role "Brand Ambassador [DATE] 09:00-16:00 (7h) [PERSON_NAME] [US_STATE][PERSON_NAME] …" at bounding box center [296, 197] width 97 height 92
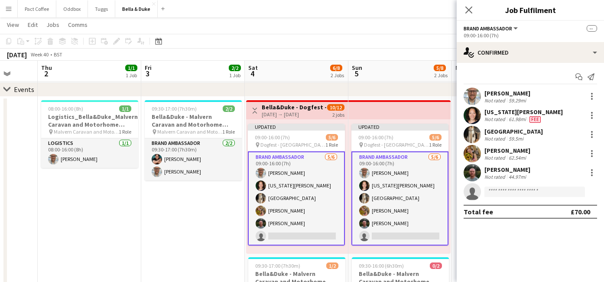
click at [498, 134] on div "[GEOGRAPHIC_DATA]" at bounding box center [514, 131] width 59 height 8
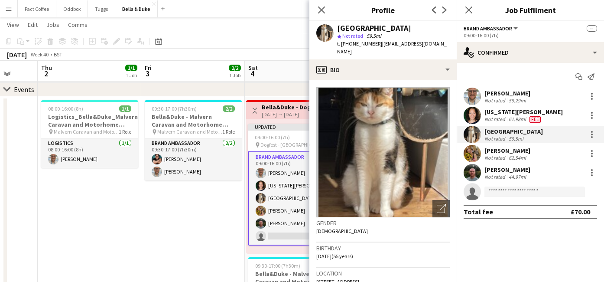
click at [351, 278] on span "[STREET_ADDRESS]" at bounding box center [337, 281] width 43 height 7
copy span "[STREET_ADDRESS]"
click at [592, 133] on div at bounding box center [592, 134] width 10 height 10
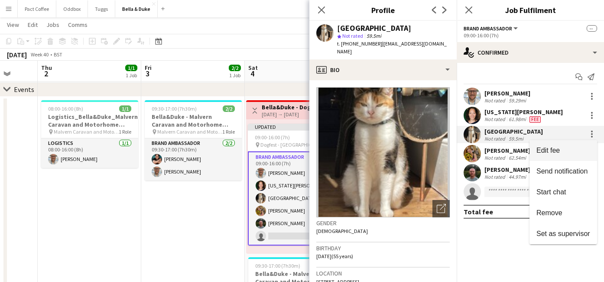
click at [561, 149] on span "Edit fee" at bounding box center [564, 150] width 54 height 8
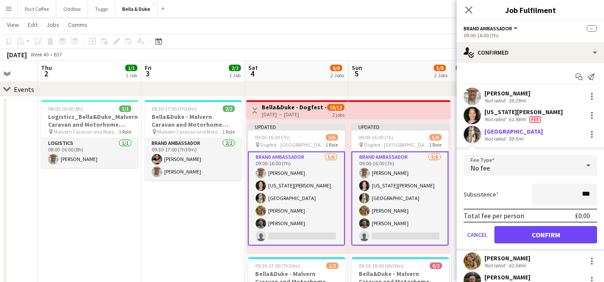
type input "**"
type input "***"
click at [562, 236] on button "Confirm" at bounding box center [546, 234] width 103 height 17
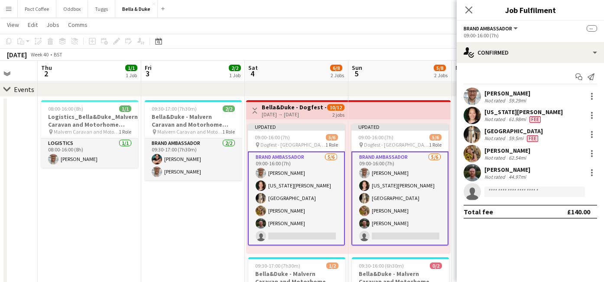
click at [293, 211] on app-card-role "Brand Ambassador [DATE] 09:00-16:00 (7h) [PERSON_NAME] [US_STATE][PERSON_NAME] …" at bounding box center [296, 198] width 97 height 94
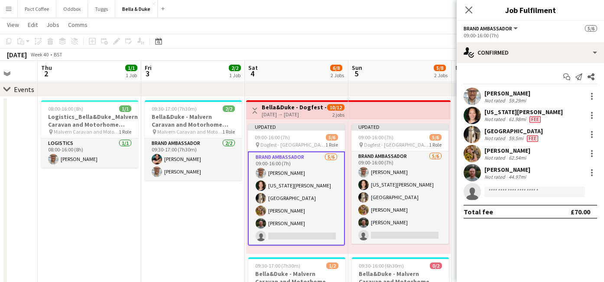
click at [295, 211] on app-card-role "Brand Ambassador [DATE] 09:00-16:00 (7h) [PERSON_NAME] [US_STATE][PERSON_NAME] …" at bounding box center [296, 198] width 97 height 94
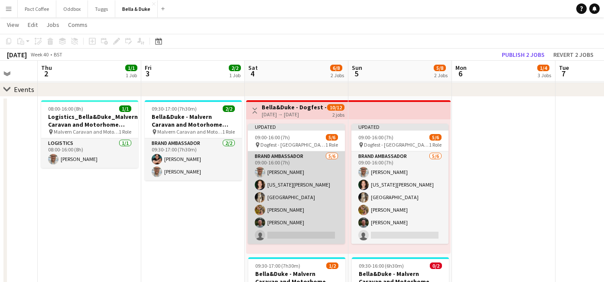
click at [296, 212] on app-card-role "Brand Ambassador [DATE] 09:00-16:00 (7h) [PERSON_NAME] [US_STATE][PERSON_NAME] …" at bounding box center [296, 197] width 97 height 92
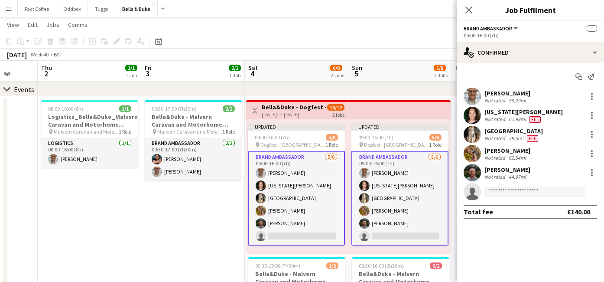
click at [517, 156] on div "62.54mi" at bounding box center [517, 157] width 21 height 7
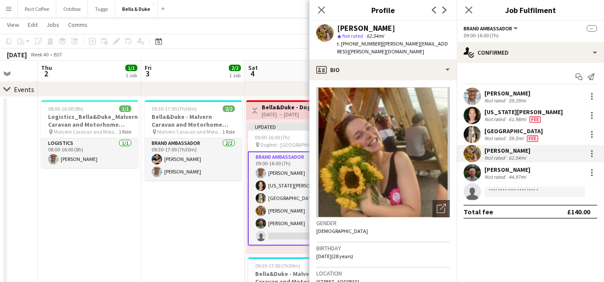
scroll to position [22, 0]
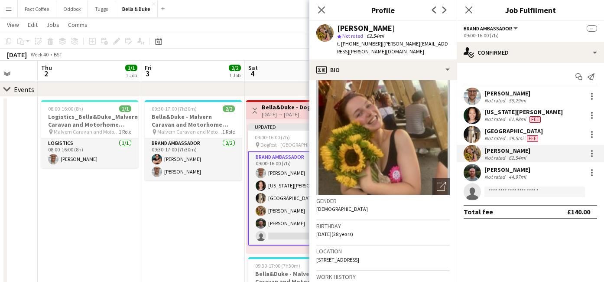
click at [359, 260] on span "[STREET_ADDRESS]" at bounding box center [337, 259] width 43 height 7
copy span "[STREET_ADDRESS]"
click at [592, 152] on div at bounding box center [592, 153] width 10 height 10
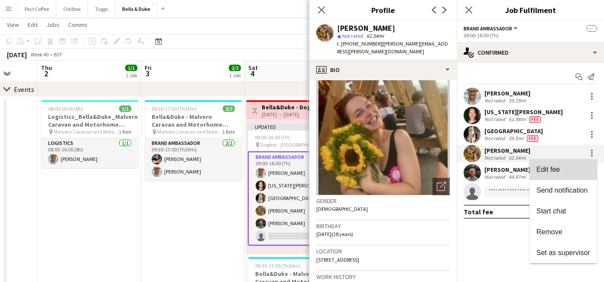
click at [560, 166] on span "Edit fee" at bounding box center [548, 169] width 23 height 7
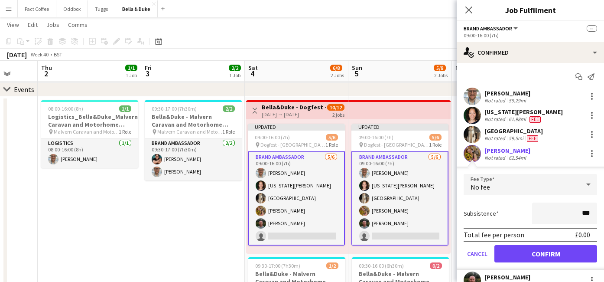
type input "**"
type input "***"
click at [542, 253] on button "Confirm" at bounding box center [546, 253] width 103 height 17
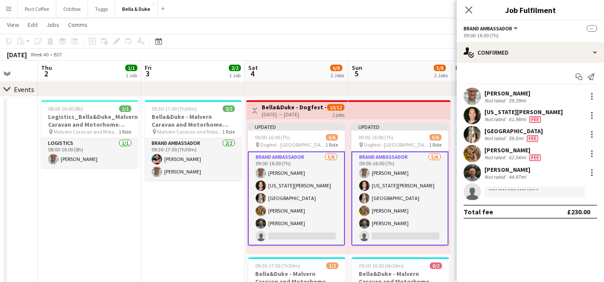
click at [505, 172] on div "[PERSON_NAME]" at bounding box center [508, 170] width 46 height 8
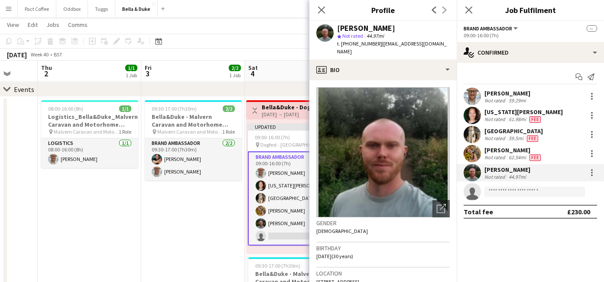
click at [340, 278] on span "[STREET_ADDRESS]" at bounding box center [337, 281] width 43 height 7
copy span "[STREET_ADDRESS]"
click at [589, 174] on div at bounding box center [592, 172] width 10 height 10
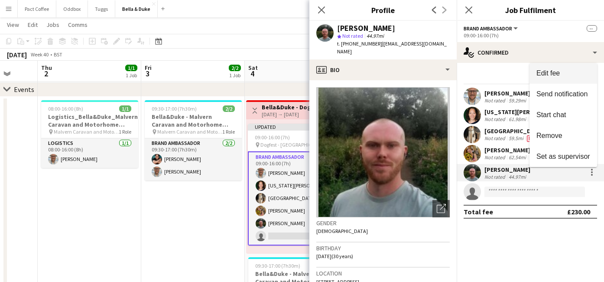
click at [560, 73] on span "Edit fee" at bounding box center [564, 73] width 54 height 8
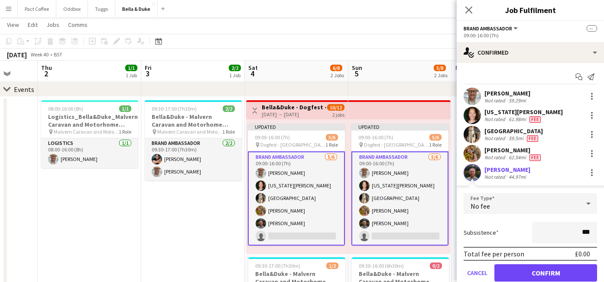
type input "**"
type input "***"
click at [583, 272] on button "Confirm" at bounding box center [546, 272] width 103 height 17
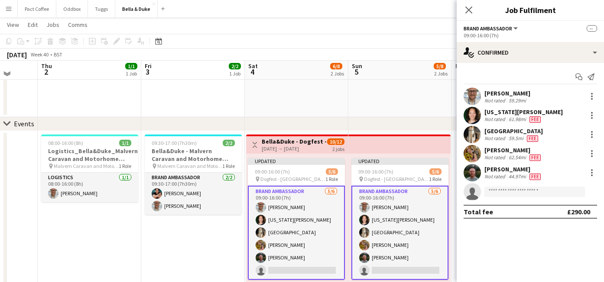
scroll to position [68, 0]
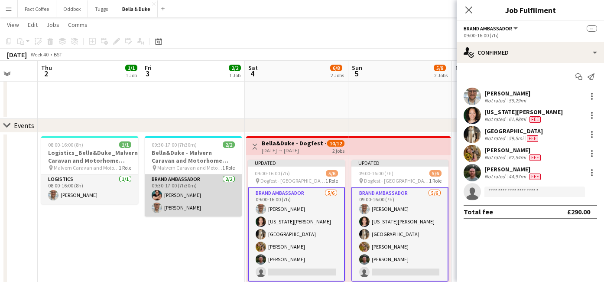
click at [196, 193] on app-card-role "Brand Ambassador [DATE] 09:30-17:00 (7h30m) [PERSON_NAME] [PERSON_NAME]" at bounding box center [193, 195] width 97 height 42
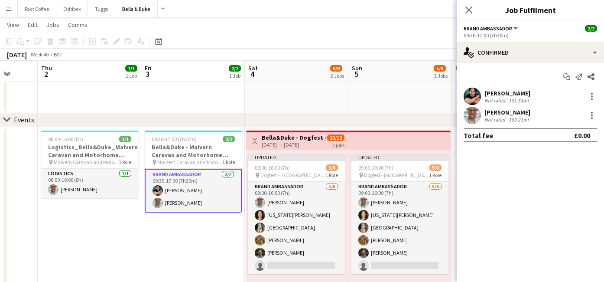
scroll to position [74, 0]
click at [538, 96] on div "[PERSON_NAME] Not rated 101.53mi" at bounding box center [530, 96] width 147 height 17
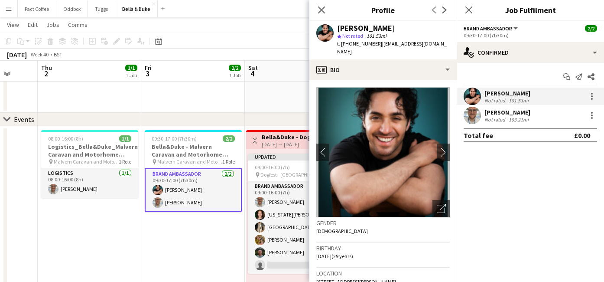
click at [392, 278] on span "[STREET_ADDRESS][PERSON_NAME]" at bounding box center [356, 281] width 80 height 7
copy span "[STREET_ADDRESS][PERSON_NAME]"
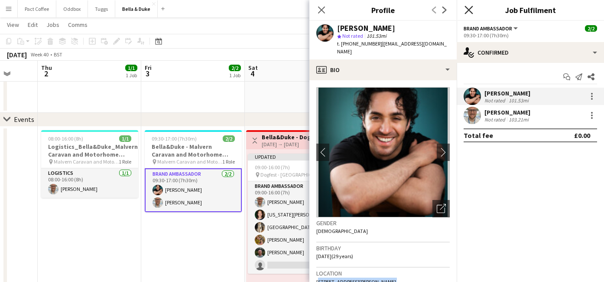
click at [472, 9] on icon "Close pop-in" at bounding box center [469, 10] width 8 height 8
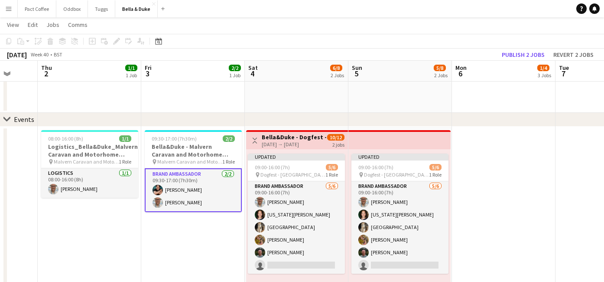
click at [190, 193] on app-card-role "Brand Ambassador [DATE] 09:30-17:00 (7h30m) [PERSON_NAME] [PERSON_NAME]" at bounding box center [193, 190] width 97 height 44
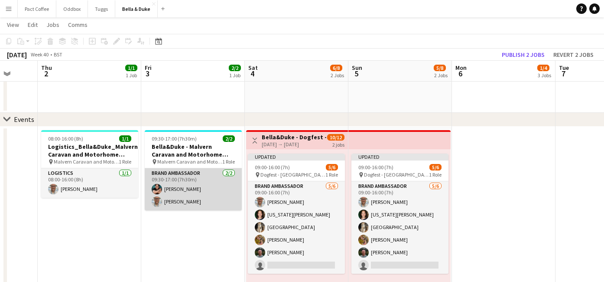
click at [190, 192] on app-card-role "Brand Ambassador [DATE] 09:30-17:00 (7h30m) [PERSON_NAME] [PERSON_NAME]" at bounding box center [193, 189] width 97 height 42
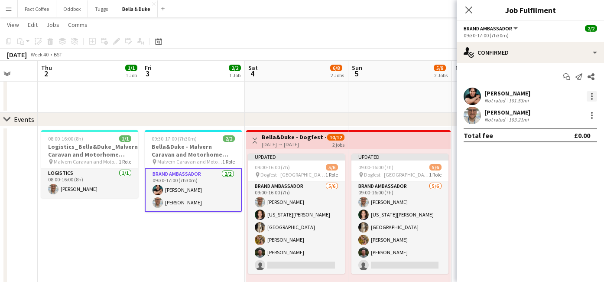
click at [593, 98] on div at bounding box center [592, 96] width 10 height 10
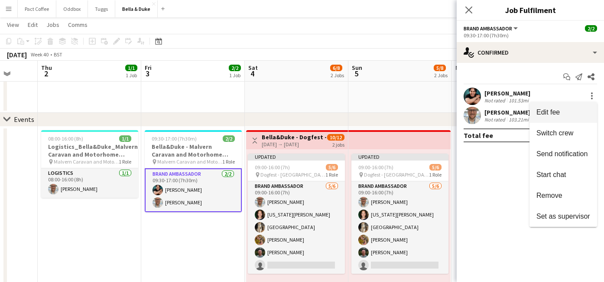
click at [563, 109] on span "Edit fee" at bounding box center [564, 112] width 54 height 8
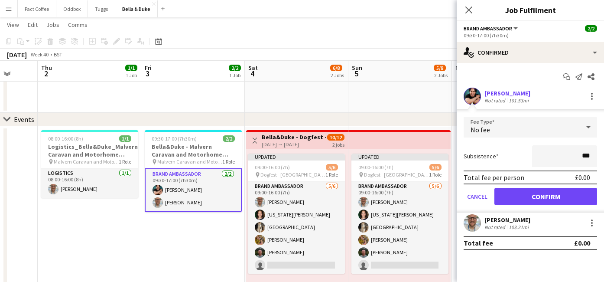
type input "**"
type input "***"
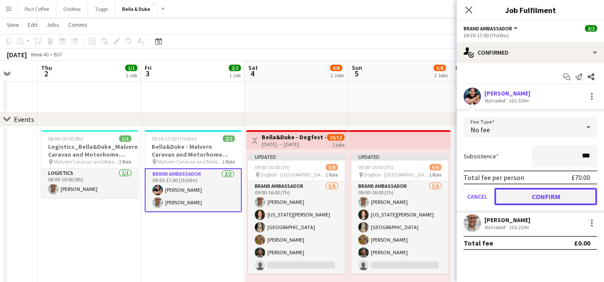
click at [582, 197] on button "Confirm" at bounding box center [546, 196] width 103 height 17
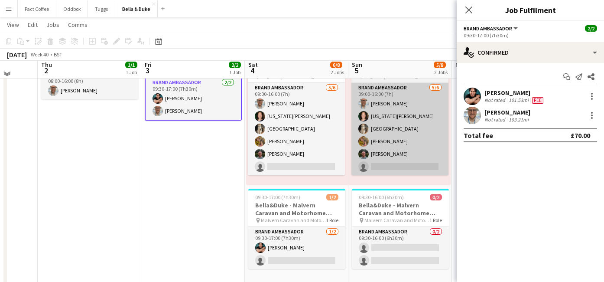
scroll to position [177, 0]
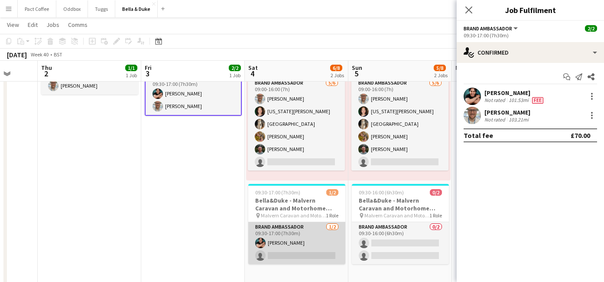
click at [290, 238] on app-card-role "Brand Ambassador [DATE] 09:30-17:00 (7h30m) [PERSON_NAME] single-neutral-actions" at bounding box center [296, 243] width 97 height 42
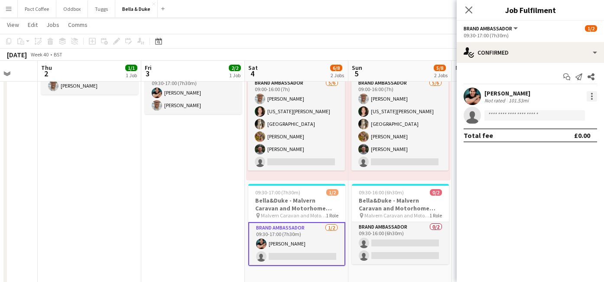
click at [593, 98] on div at bounding box center [592, 96] width 10 height 10
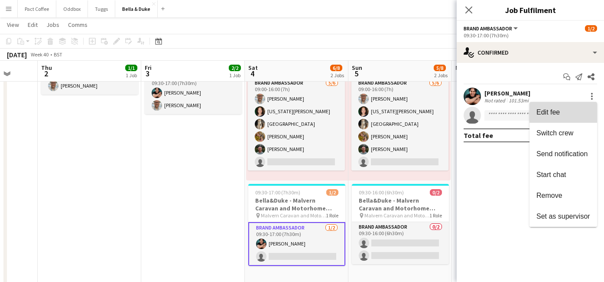
click at [564, 111] on span "Edit fee" at bounding box center [564, 112] width 54 height 8
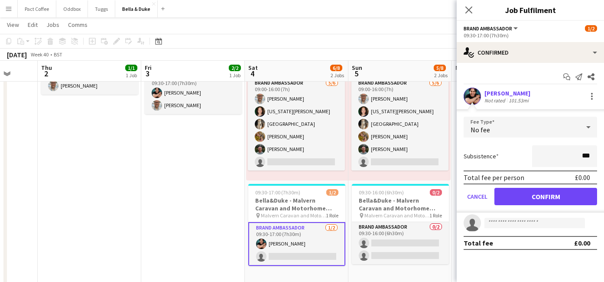
type input "**"
type input "*****"
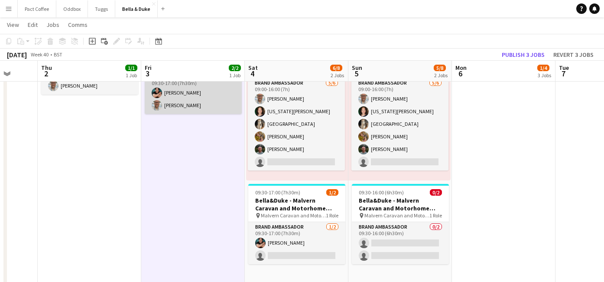
click at [189, 101] on app-card-role "Brand Ambassador [DATE] 09:30-17:00 (7h30m) [PERSON_NAME] [PERSON_NAME]" at bounding box center [193, 93] width 97 height 42
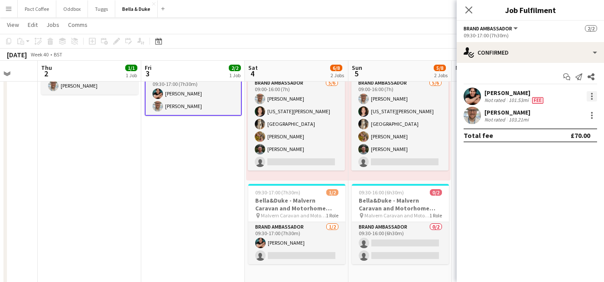
click at [592, 97] on div at bounding box center [592, 96] width 2 height 2
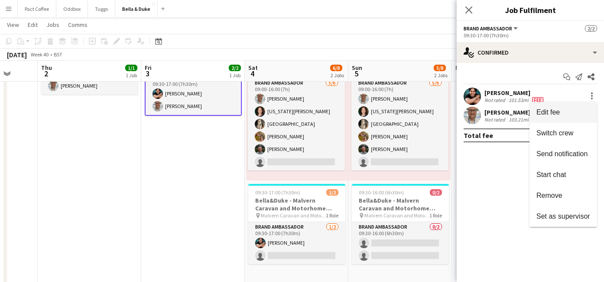
click at [563, 113] on span "Edit fee" at bounding box center [564, 112] width 54 height 8
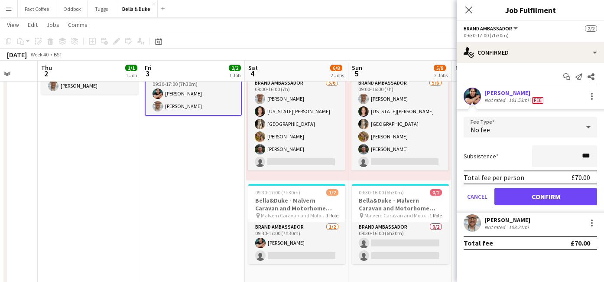
type input "**"
type input "****"
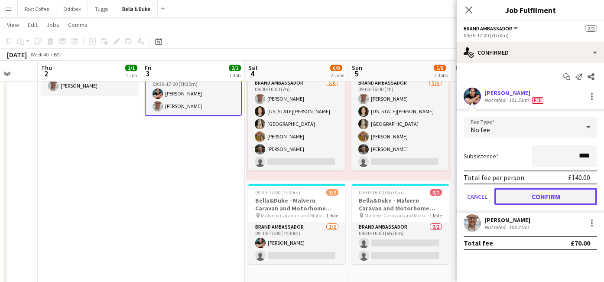
click at [557, 189] on button "Confirm" at bounding box center [546, 196] width 103 height 17
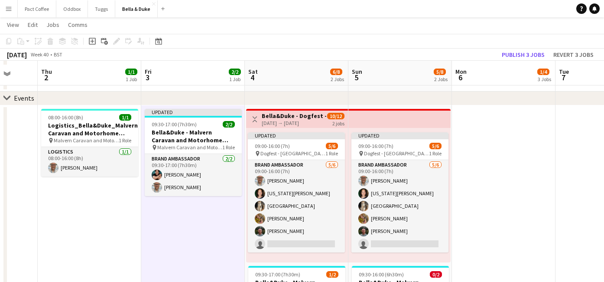
scroll to position [94, 0]
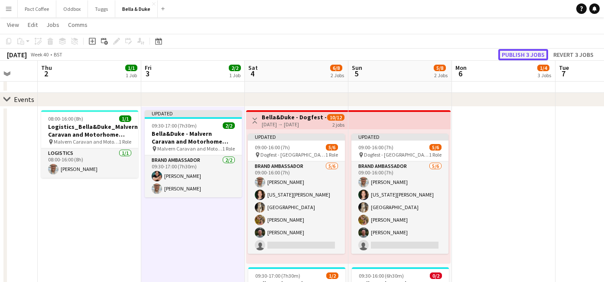
click at [538, 55] on button "Publish 3 jobs" at bounding box center [523, 54] width 50 height 11
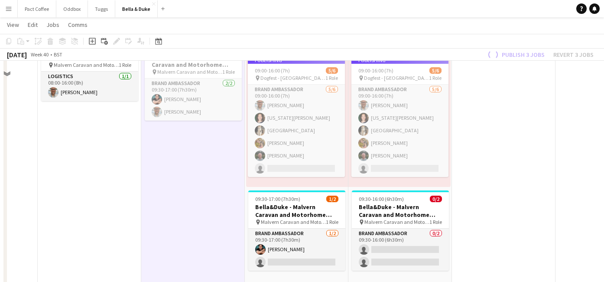
scroll to position [172, 0]
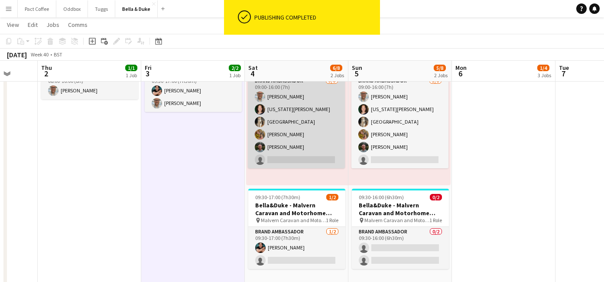
click at [305, 160] on app-card-role "Brand Ambassador [DATE] 09:00-16:00 (7h) [PERSON_NAME] [US_STATE][PERSON_NAME] …" at bounding box center [296, 122] width 97 height 92
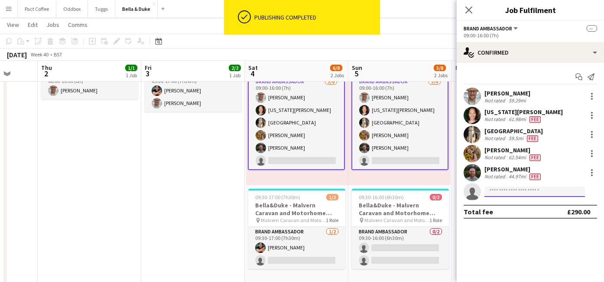
click at [504, 190] on input at bounding box center [535, 191] width 101 height 10
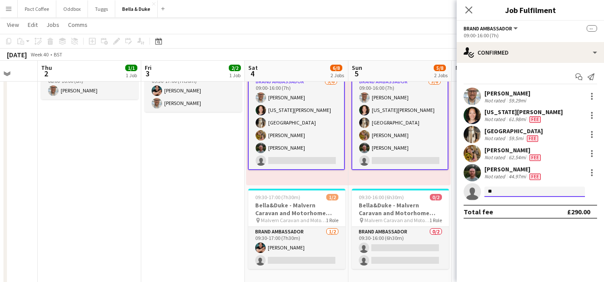
type input "*"
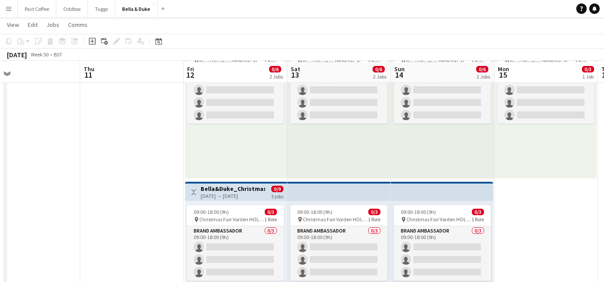
scroll to position [179, 0]
click at [226, 189] on h3 "Bella&Duke_Christmas Fair Vorden ([GEOGRAPHIC_DATA])" at bounding box center [233, 189] width 65 height 8
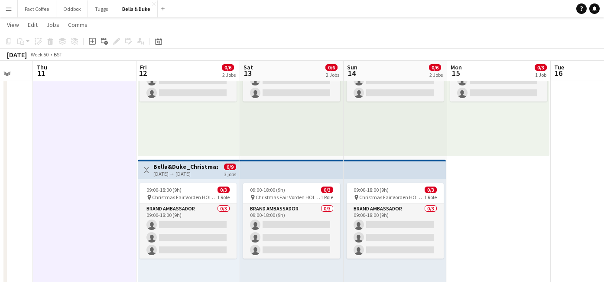
scroll to position [202, 0]
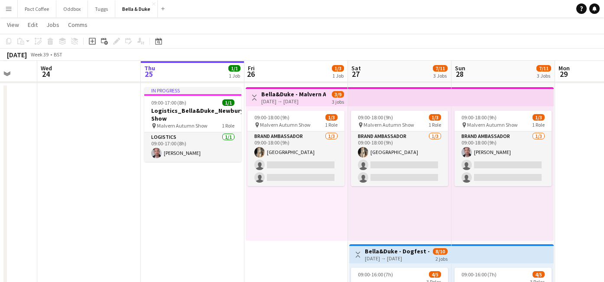
scroll to position [0, 277]
